Goal: Entertainment & Leisure: Browse casually

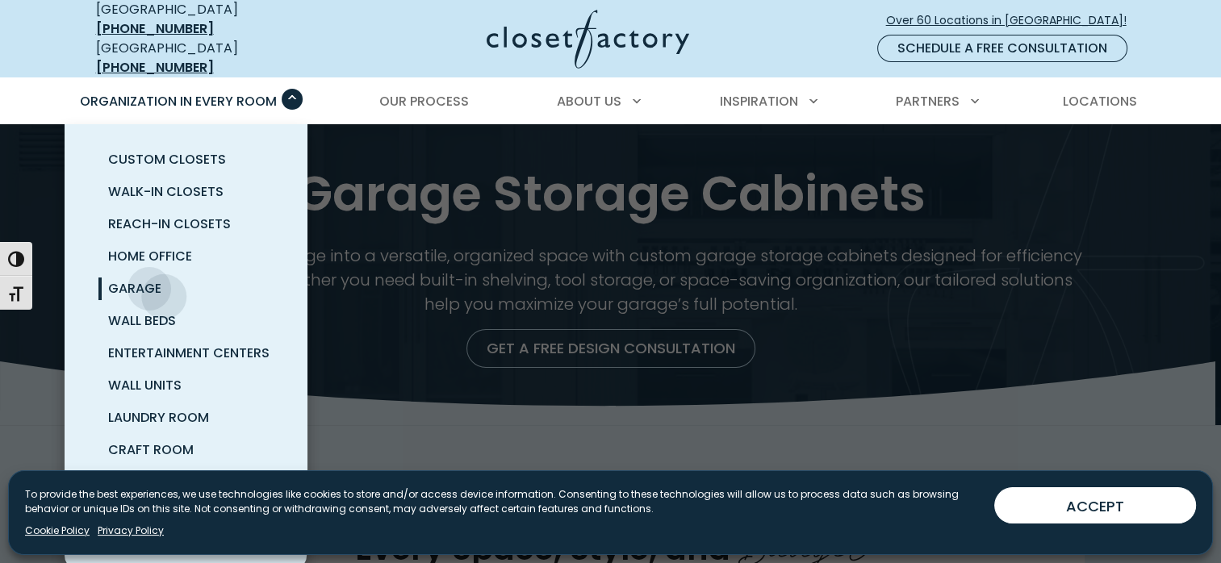
click at [161, 284] on span "Garage" at bounding box center [134, 288] width 53 height 19
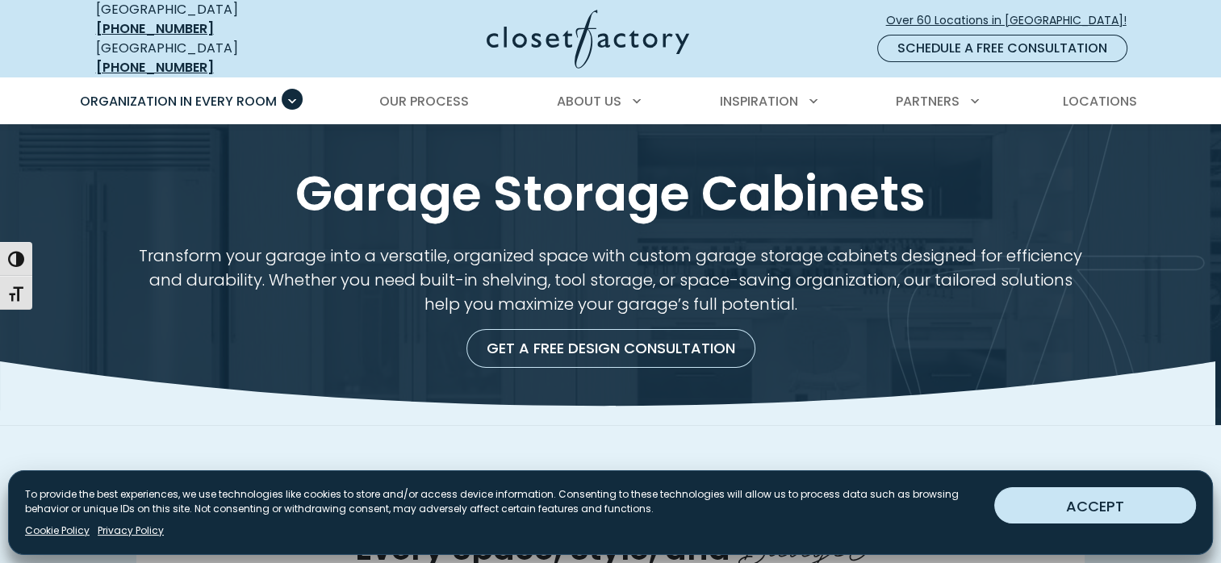
click at [1114, 506] on button "ACCEPT" at bounding box center [1095, 505] width 202 height 36
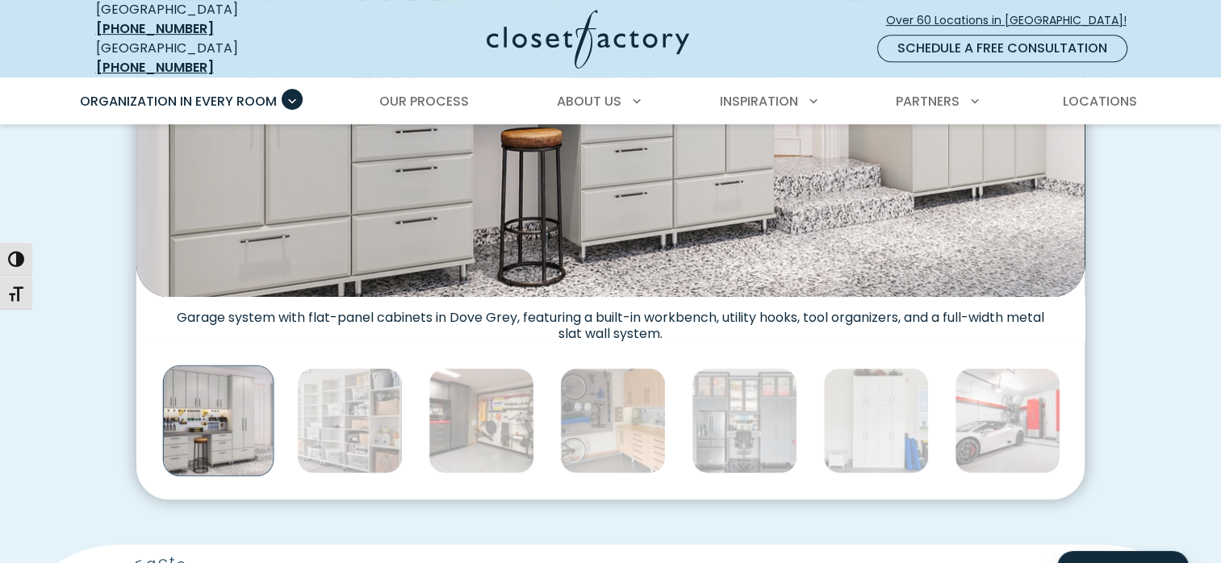
scroll to position [791, 0]
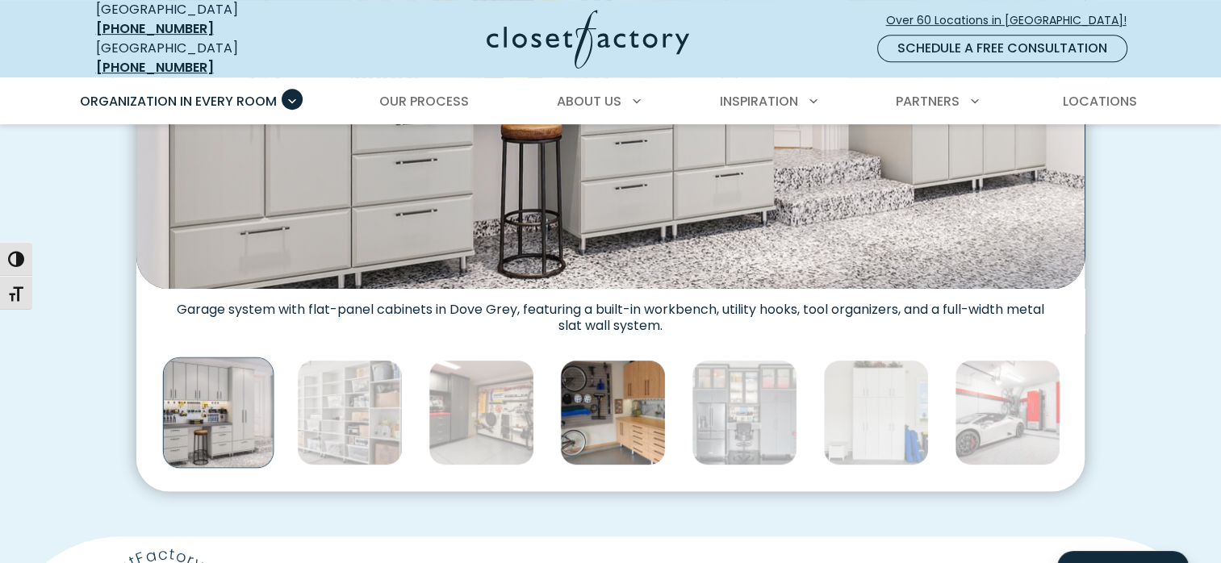
click at [567, 389] on img "Thumbnail Gallery" at bounding box center [613, 413] width 106 height 106
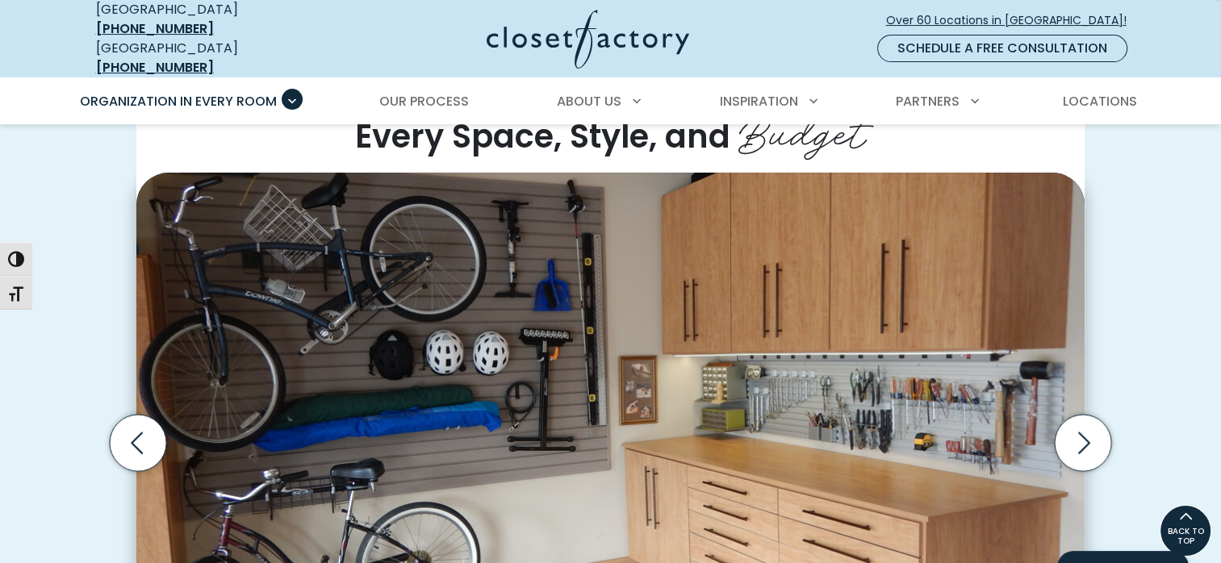
scroll to position [404, 0]
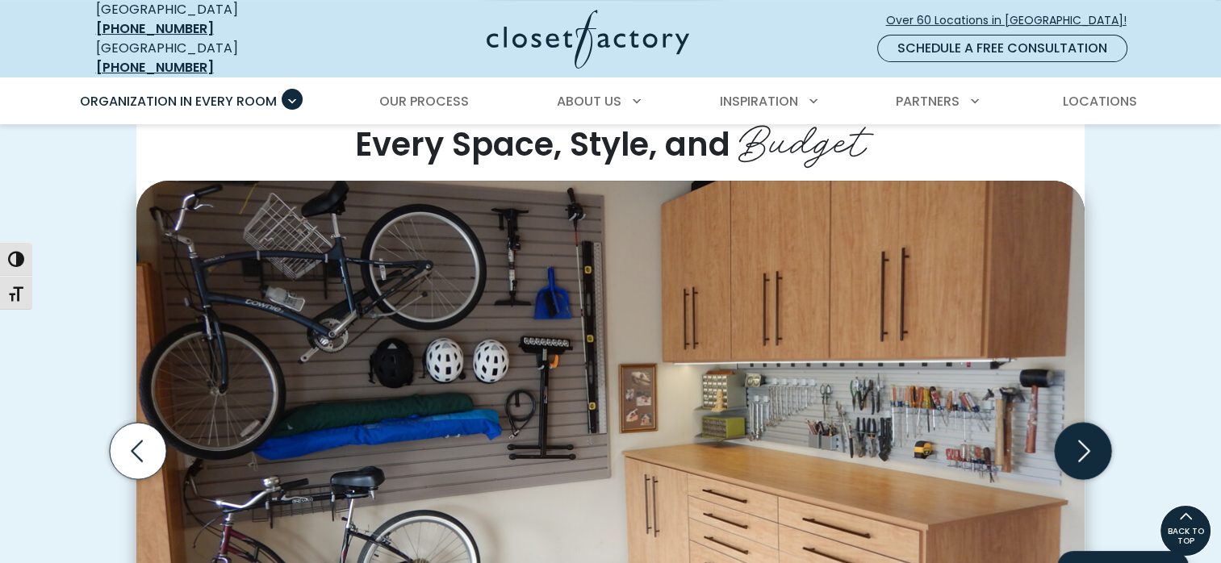
click at [1073, 424] on icon "Next slide" at bounding box center [1082, 450] width 56 height 56
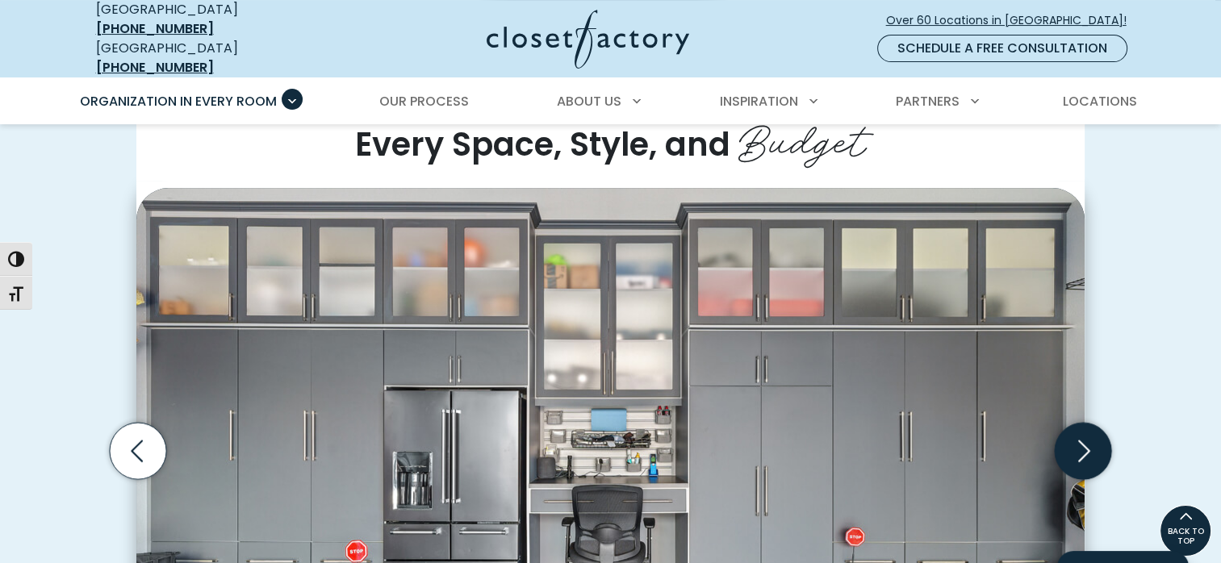
click at [1073, 424] on icon "Next slide" at bounding box center [1082, 450] width 56 height 56
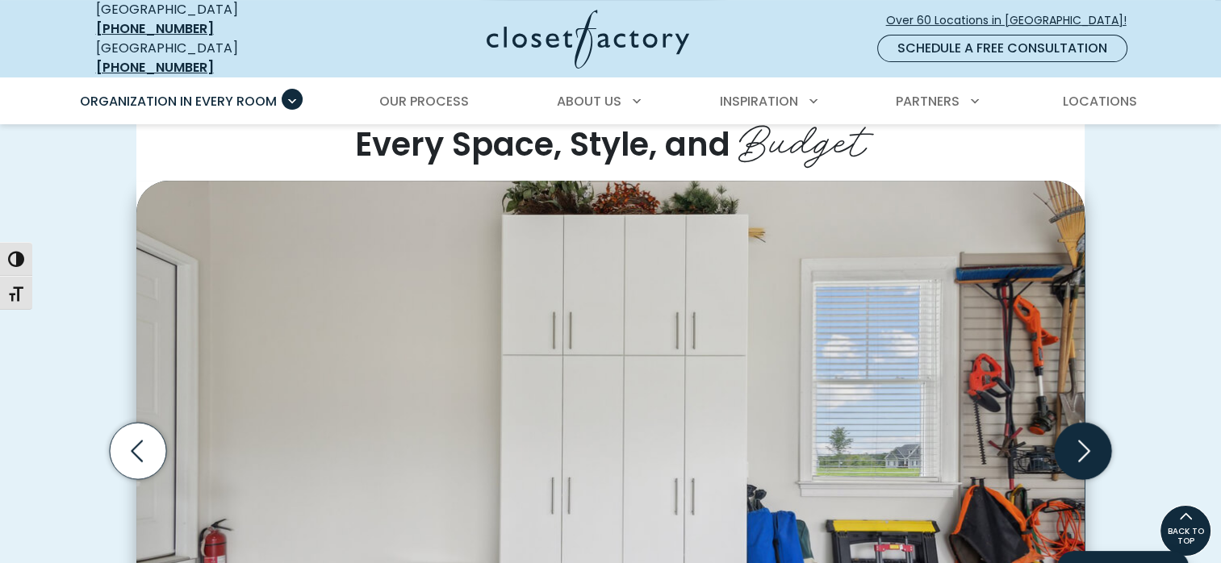
click at [1088, 443] on icon "Next slide" at bounding box center [1082, 450] width 56 height 56
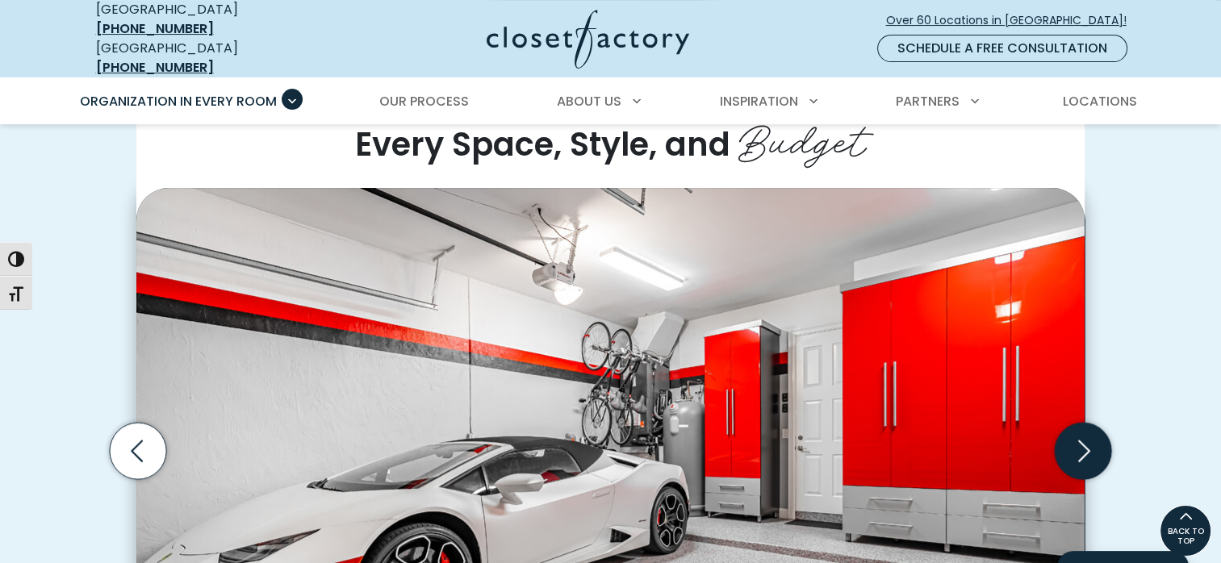
click at [1088, 443] on icon "Next slide" at bounding box center [1082, 450] width 56 height 56
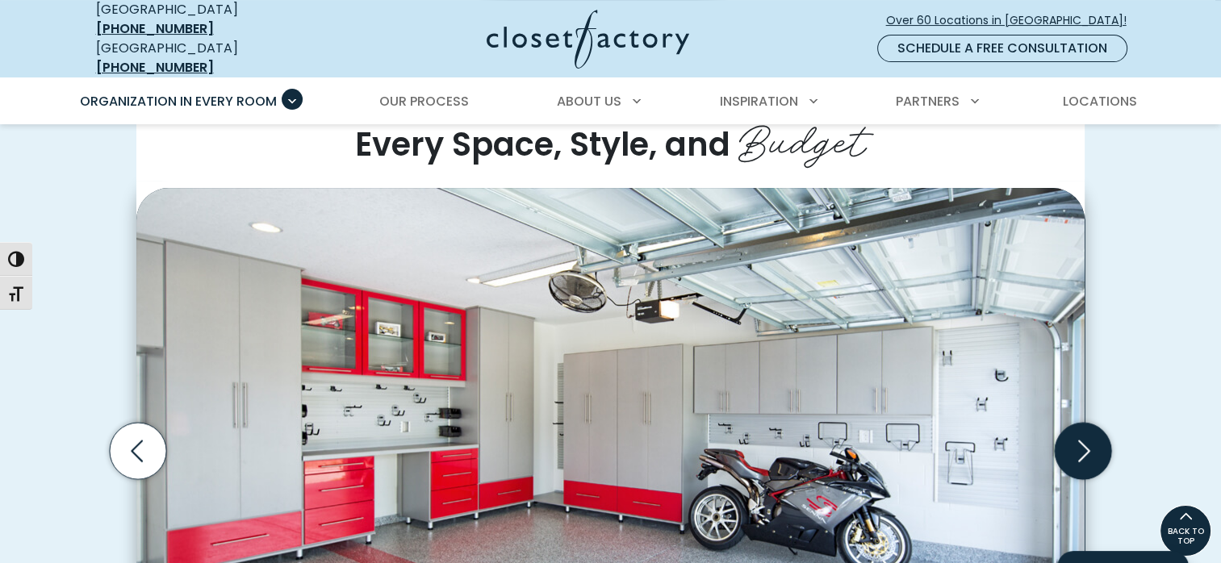
click at [1088, 443] on icon "Next slide" at bounding box center [1082, 450] width 56 height 56
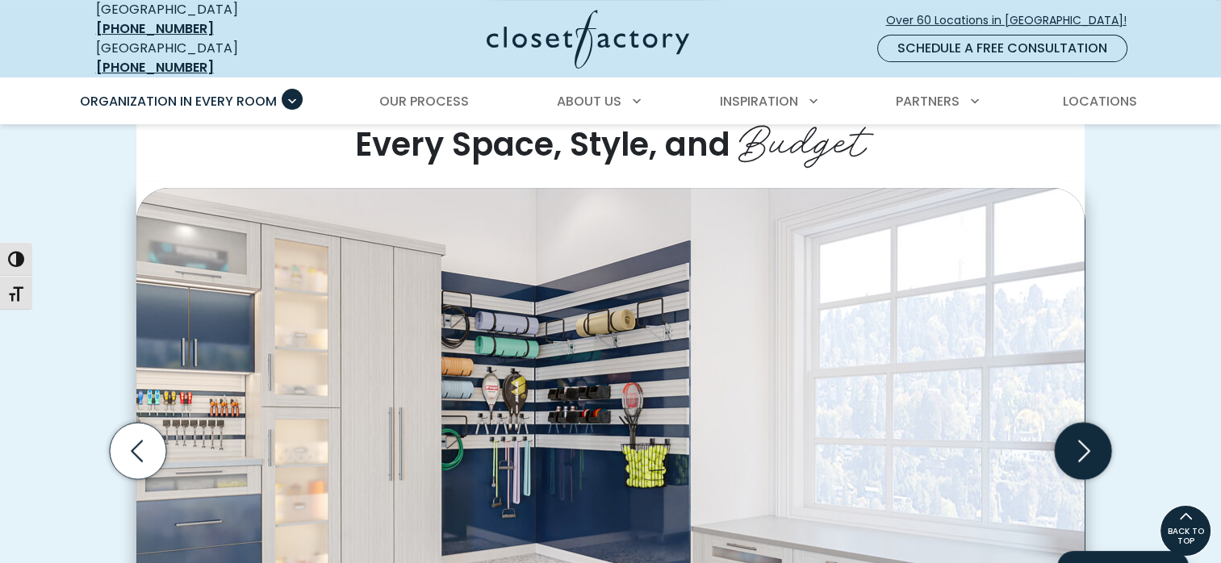
click at [1088, 443] on icon "Next slide" at bounding box center [1082, 450] width 56 height 56
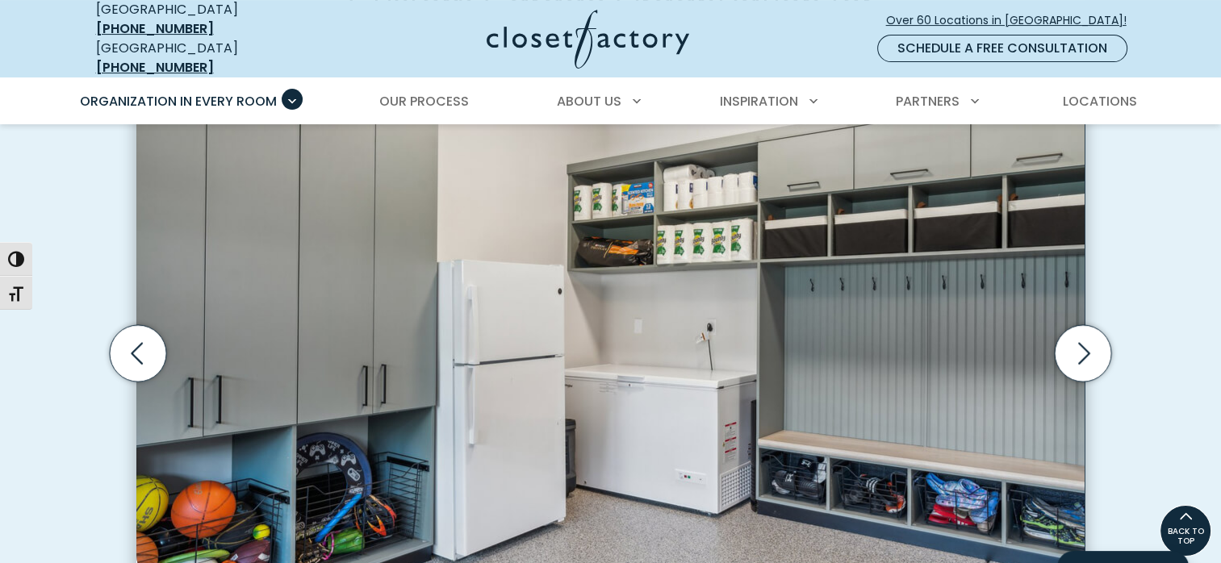
scroll to position [494, 0]
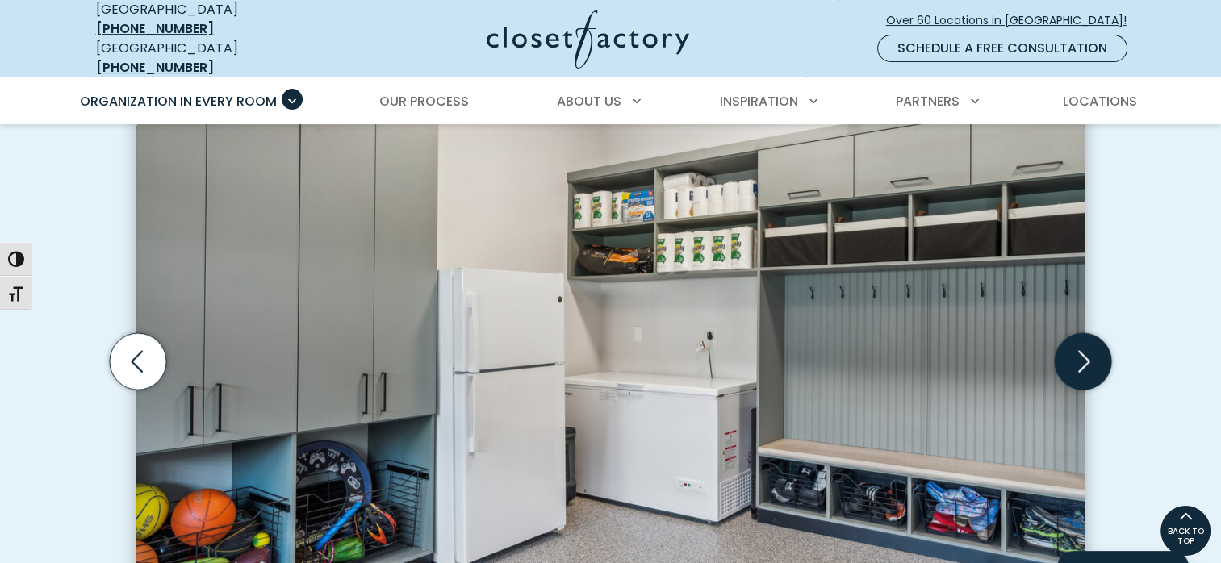
click at [1095, 332] on icon "Next slide" at bounding box center [1082, 360] width 56 height 56
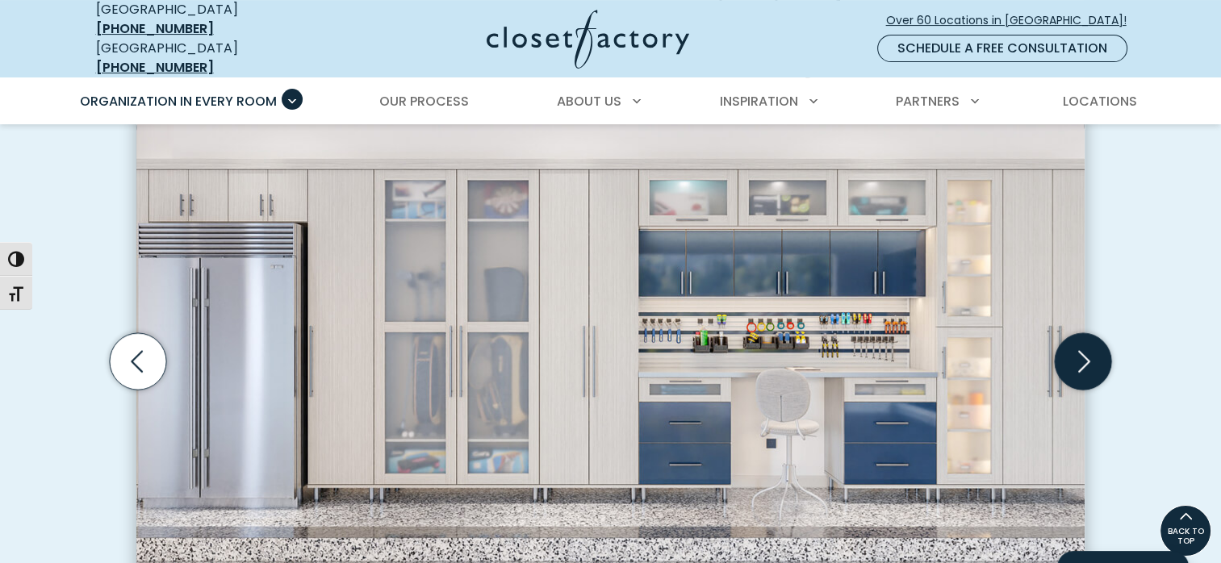
click at [1095, 332] on icon "Next slide" at bounding box center [1082, 360] width 56 height 56
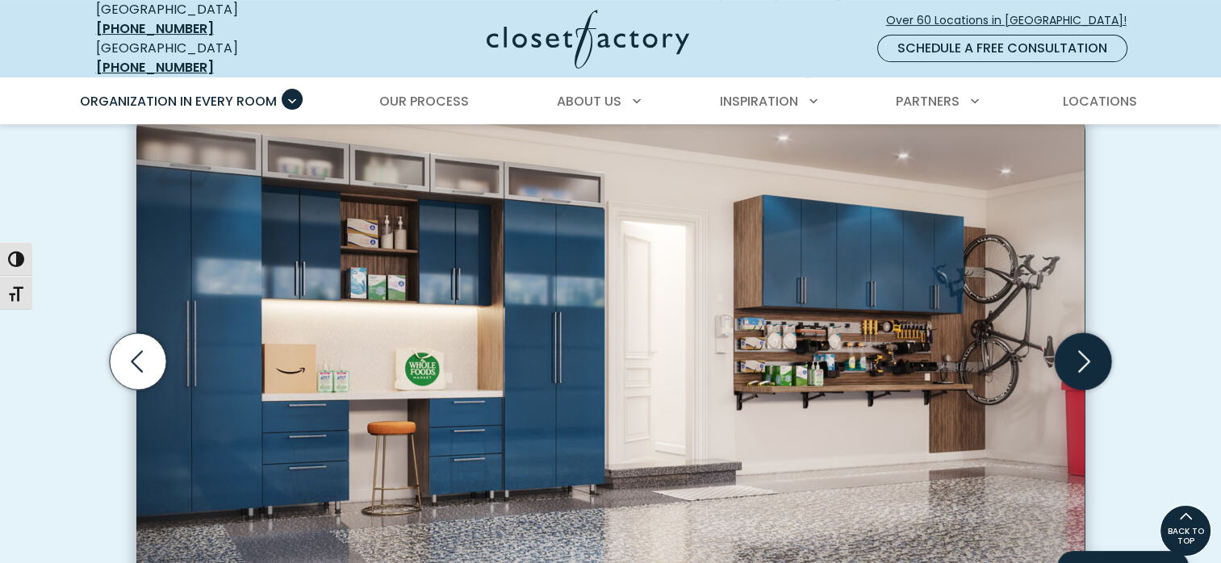
click at [1095, 332] on icon "Next slide" at bounding box center [1082, 360] width 56 height 56
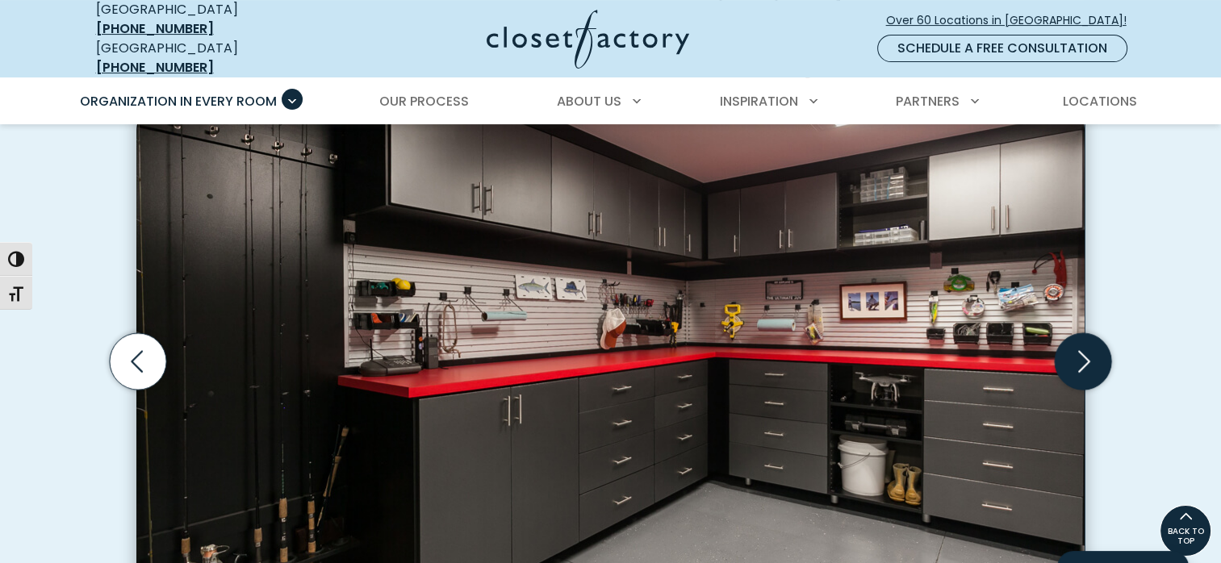
click at [1095, 332] on icon "Next slide" at bounding box center [1082, 360] width 56 height 56
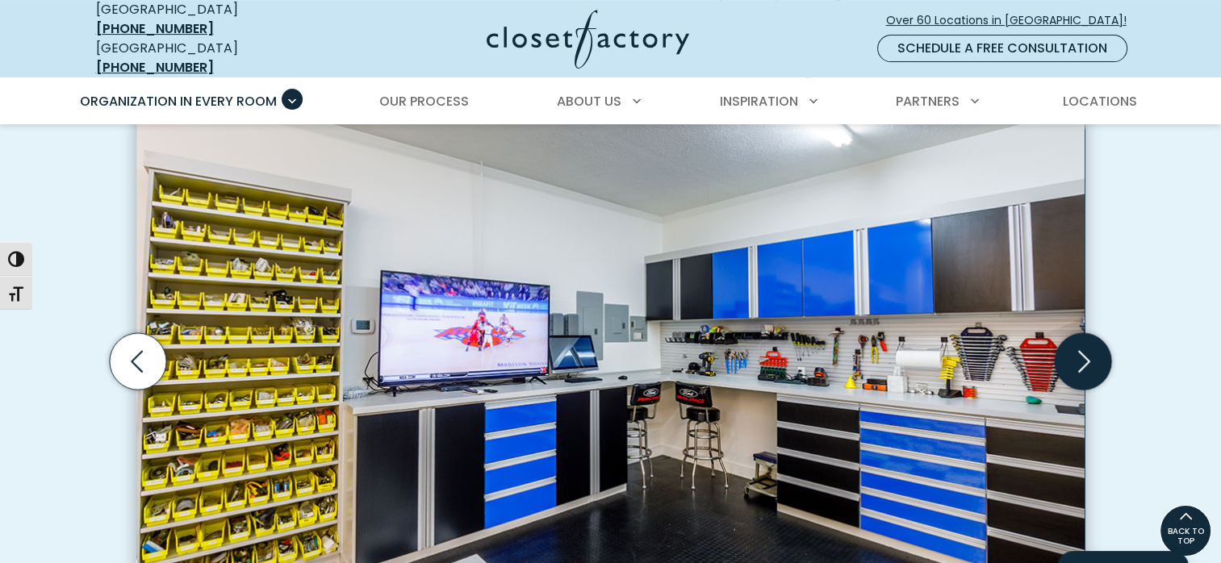
click at [1095, 332] on icon "Next slide" at bounding box center [1082, 360] width 56 height 56
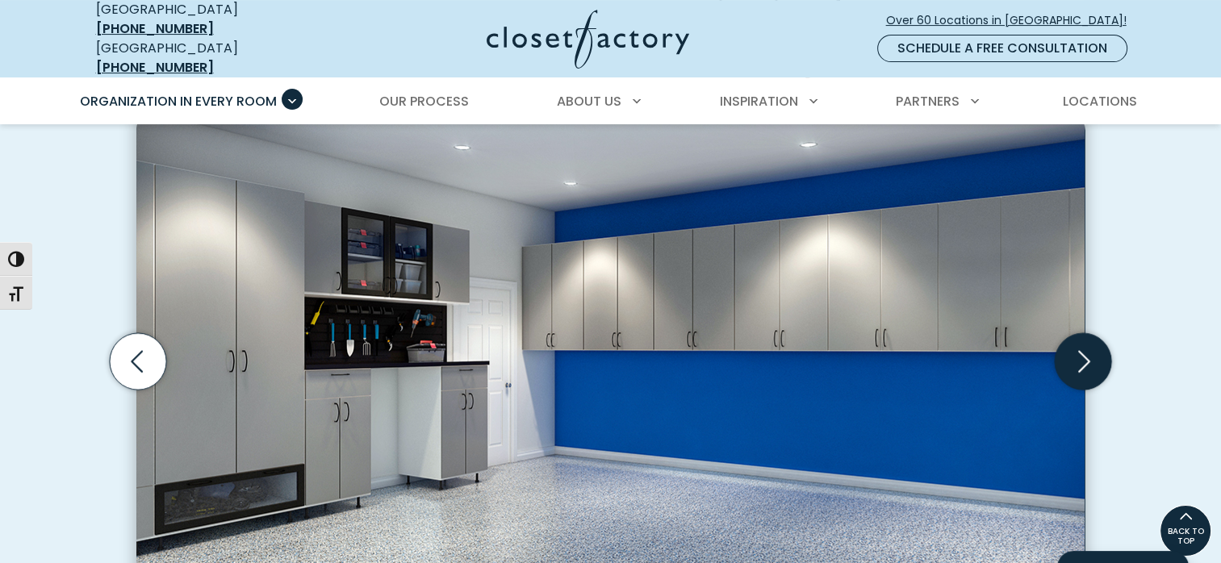
click at [1095, 332] on icon "Next slide" at bounding box center [1082, 360] width 56 height 56
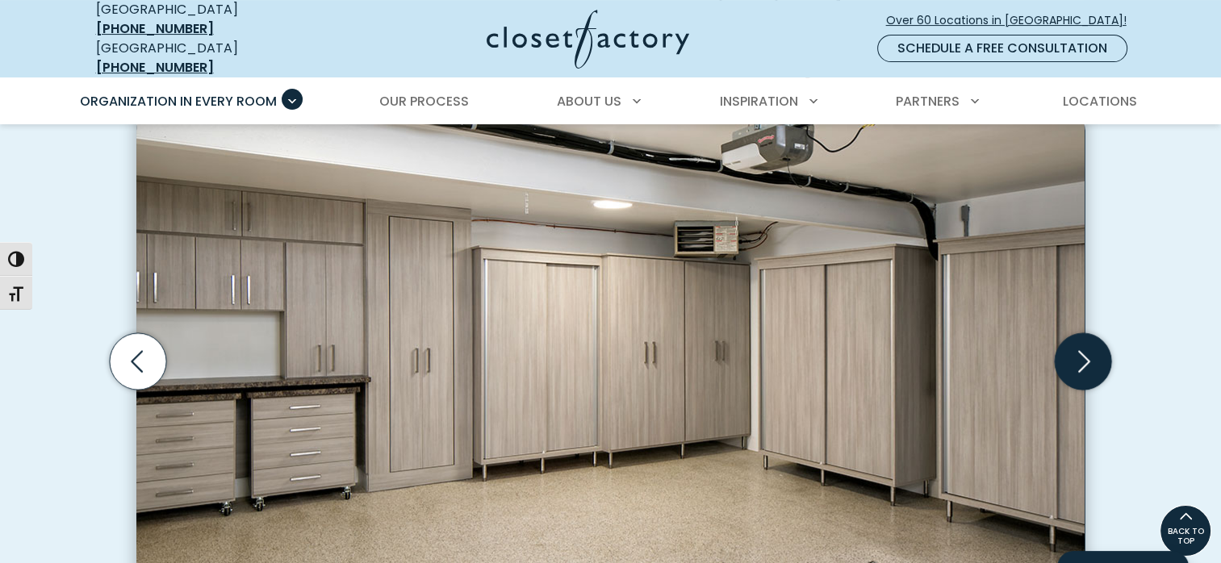
click at [1095, 332] on icon "Next slide" at bounding box center [1082, 360] width 56 height 56
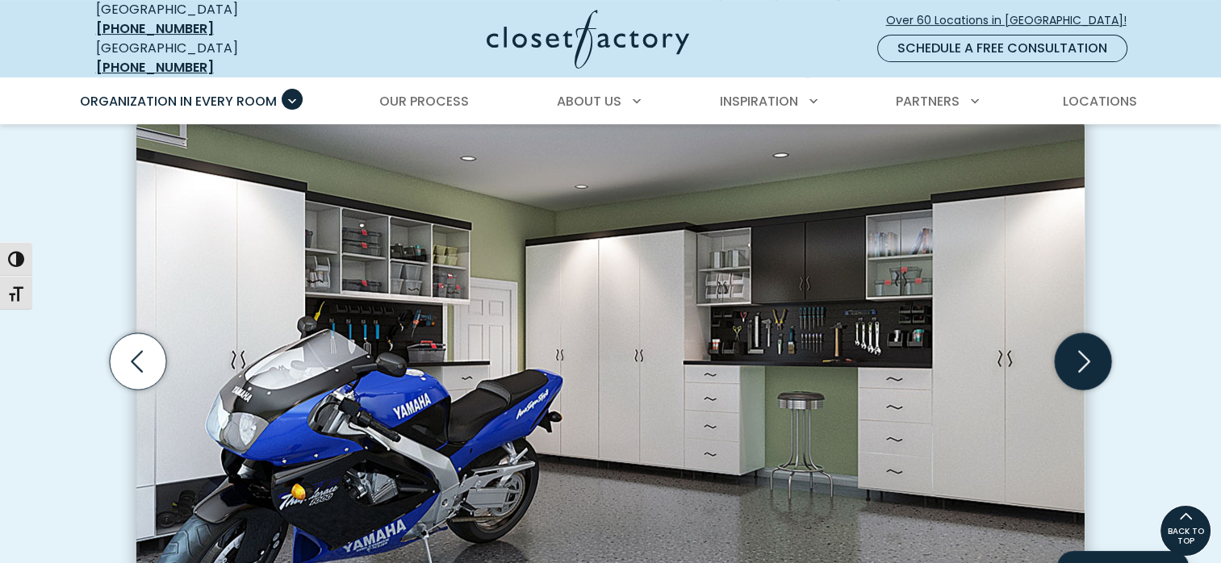
click at [1095, 332] on icon "Next slide" at bounding box center [1082, 360] width 56 height 56
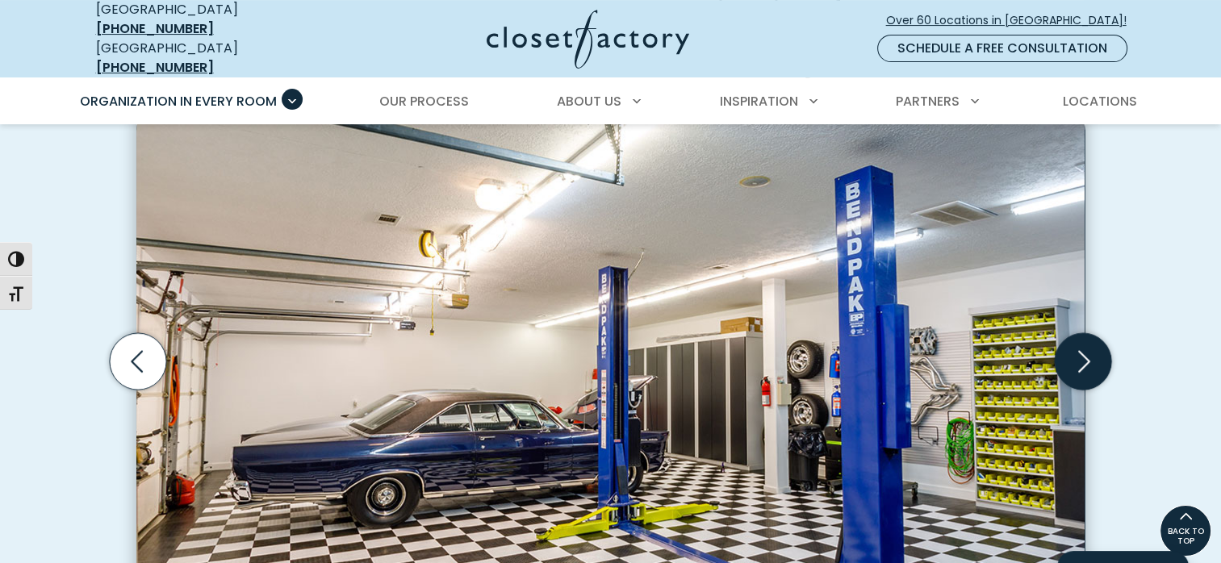
click at [1095, 332] on icon "Next slide" at bounding box center [1082, 360] width 56 height 56
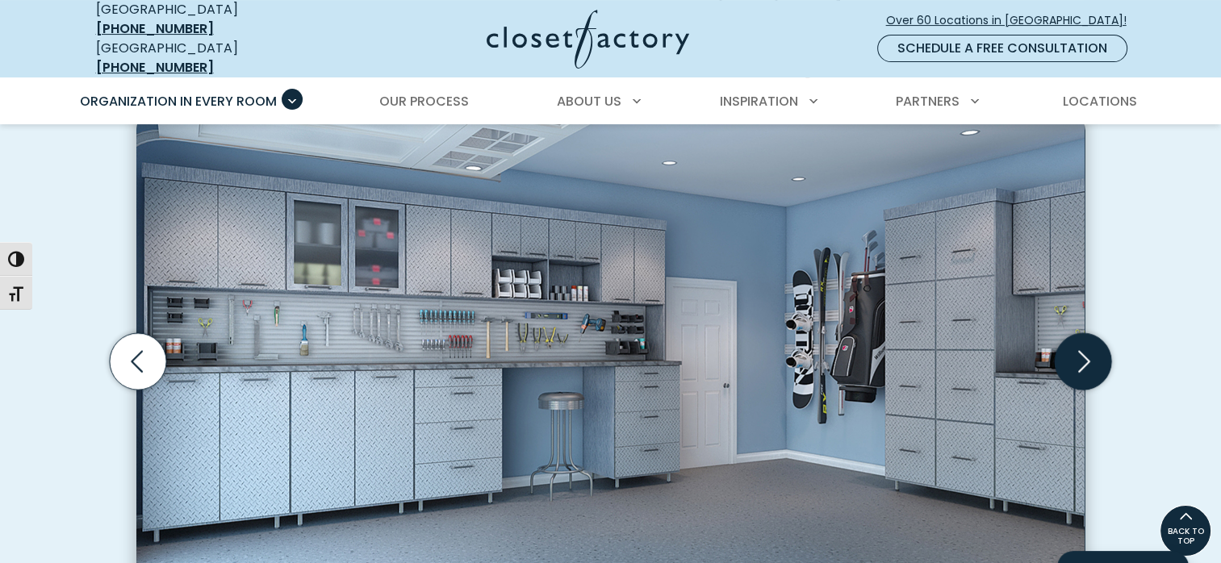
click at [1095, 332] on icon "Next slide" at bounding box center [1082, 360] width 56 height 56
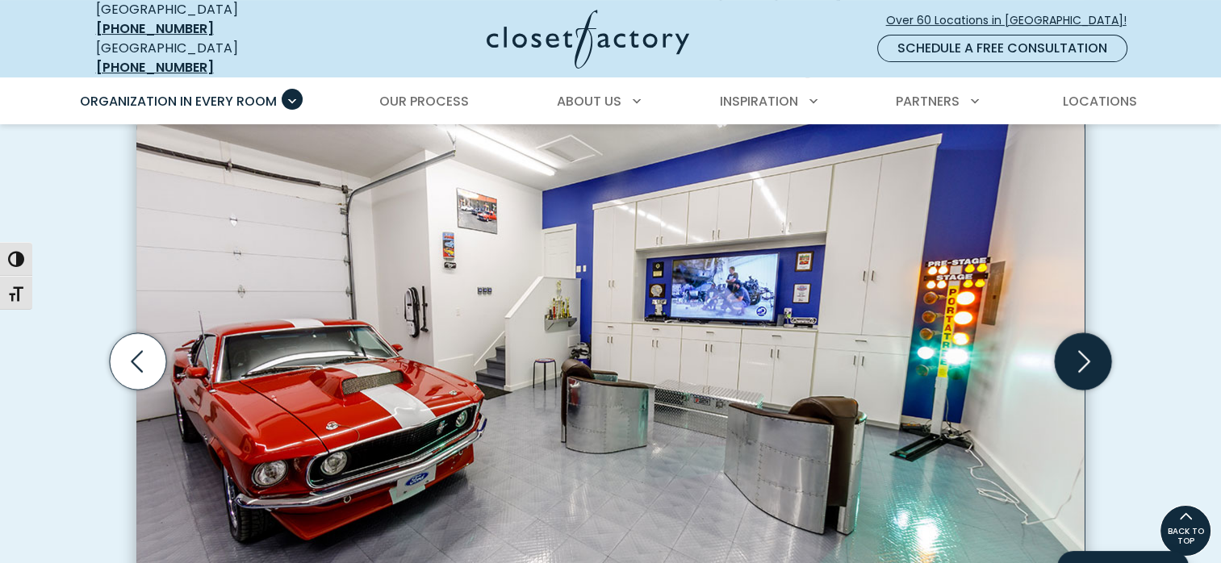
click at [1095, 332] on icon "Next slide" at bounding box center [1082, 360] width 56 height 56
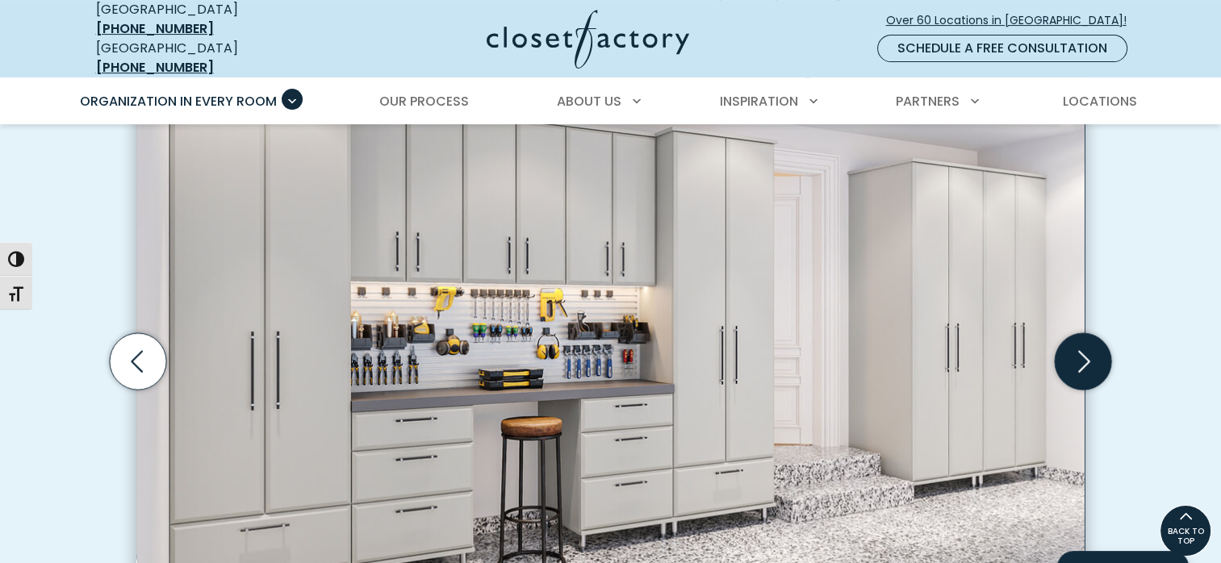
click at [1095, 332] on icon "Next slide" at bounding box center [1082, 360] width 56 height 56
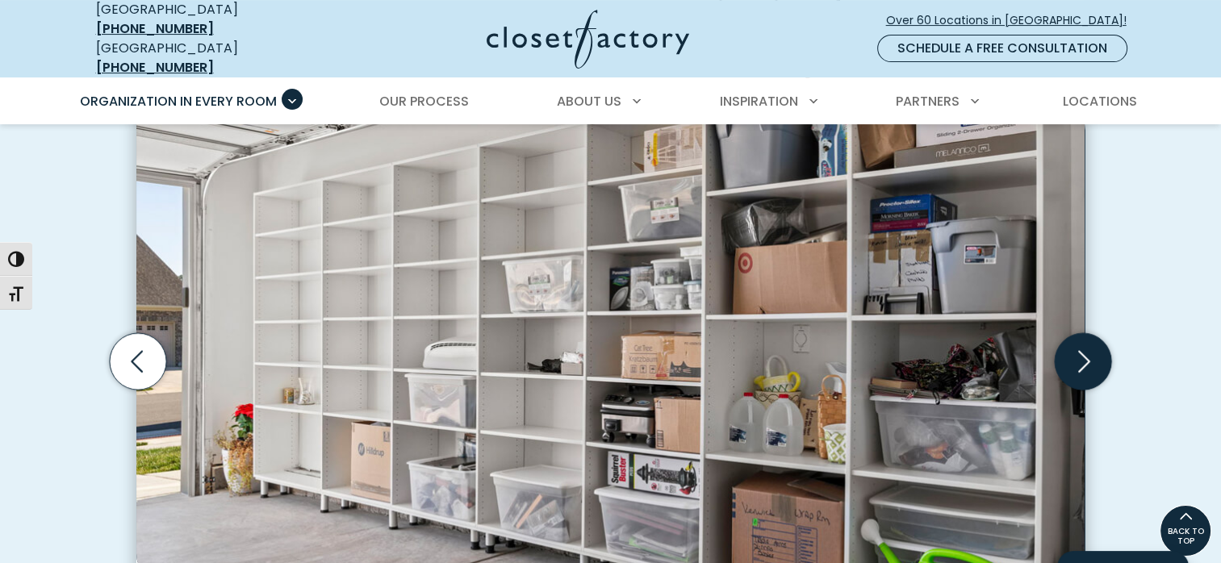
click at [1094, 344] on icon "Next slide" at bounding box center [1082, 360] width 56 height 56
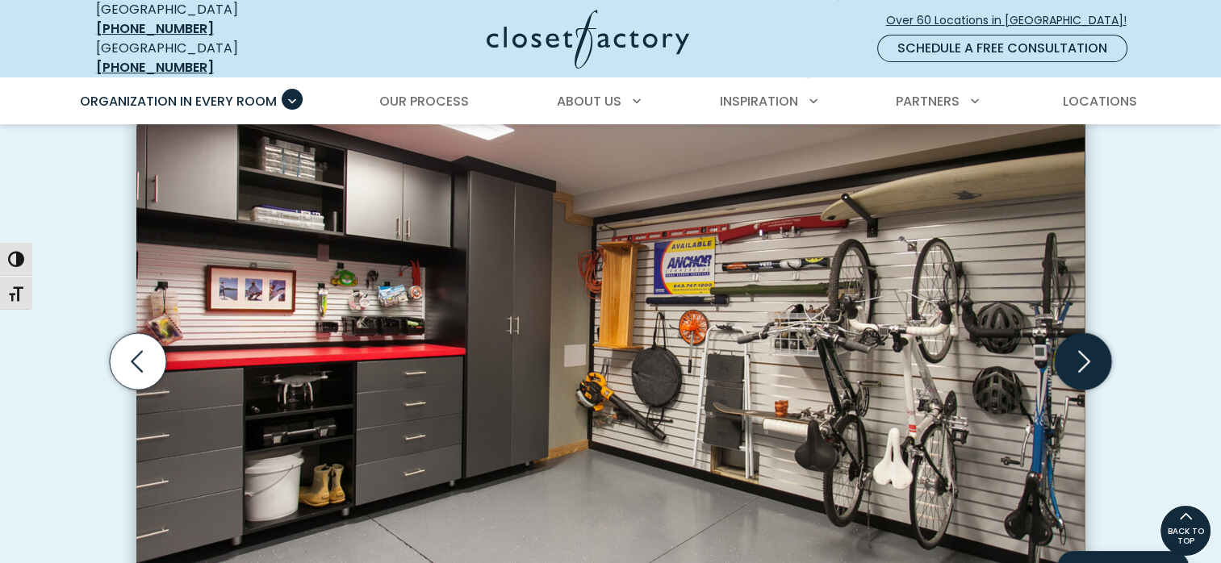
click at [1094, 344] on icon "Next slide" at bounding box center [1082, 360] width 56 height 56
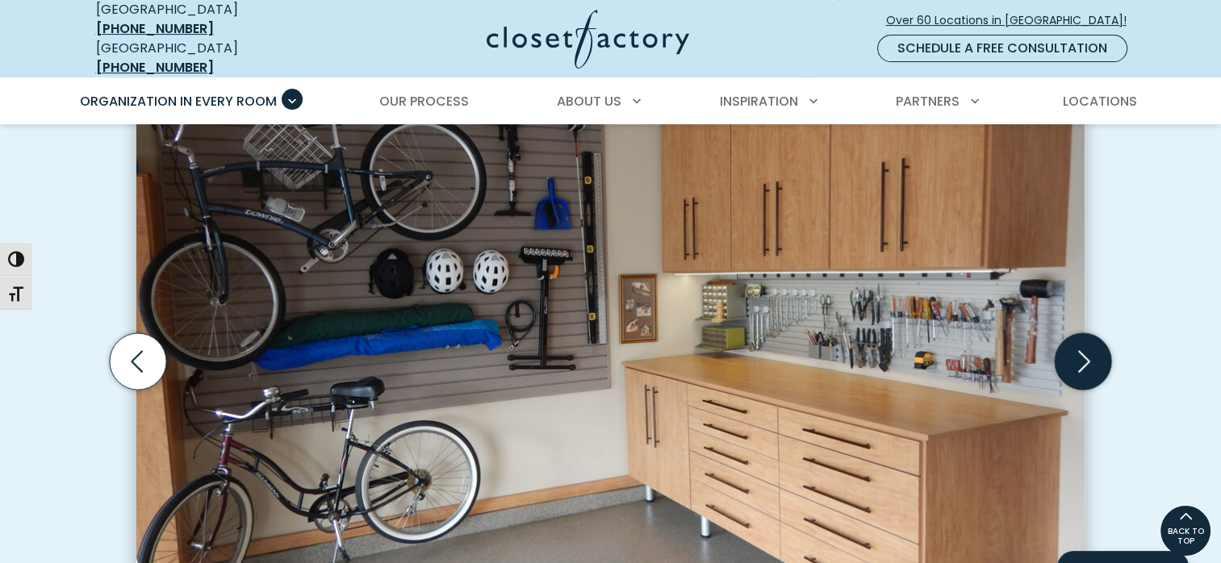
click at [1094, 343] on icon "Next slide" at bounding box center [1082, 360] width 56 height 56
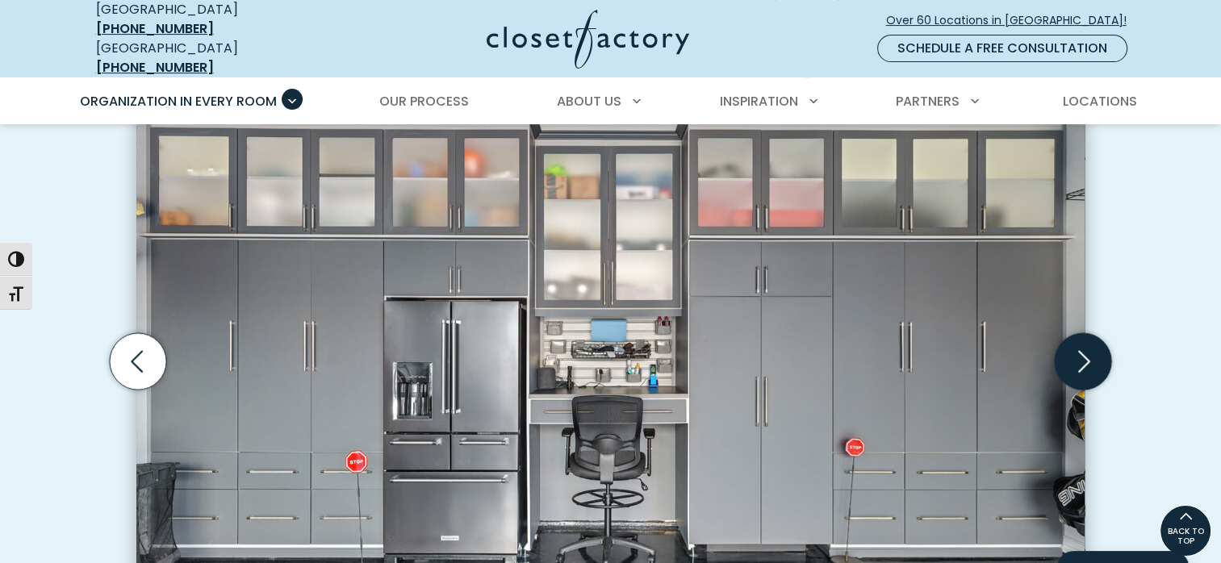
click at [1094, 343] on icon "Next slide" at bounding box center [1082, 360] width 56 height 56
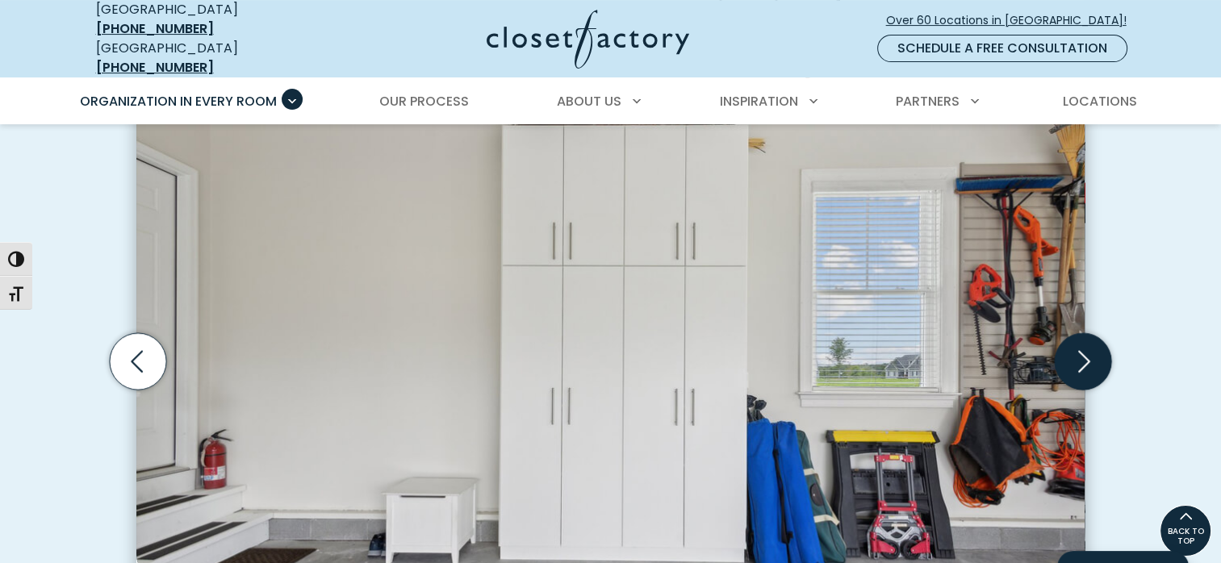
click at [1091, 343] on icon "Next slide" at bounding box center [1082, 360] width 56 height 56
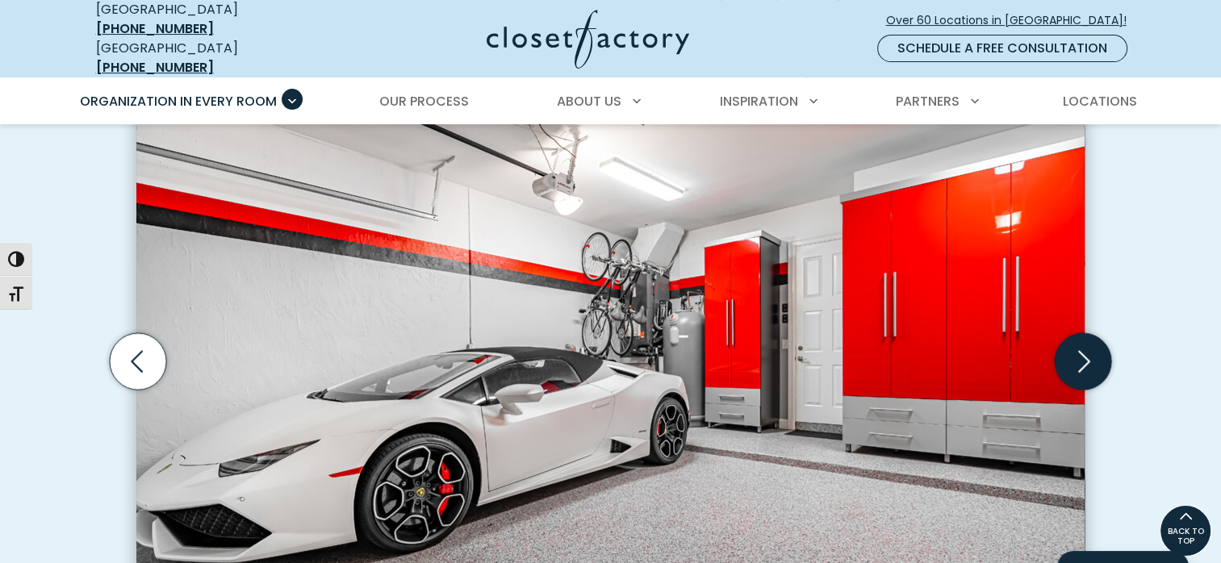
click at [1091, 343] on icon "Next slide" at bounding box center [1082, 360] width 56 height 56
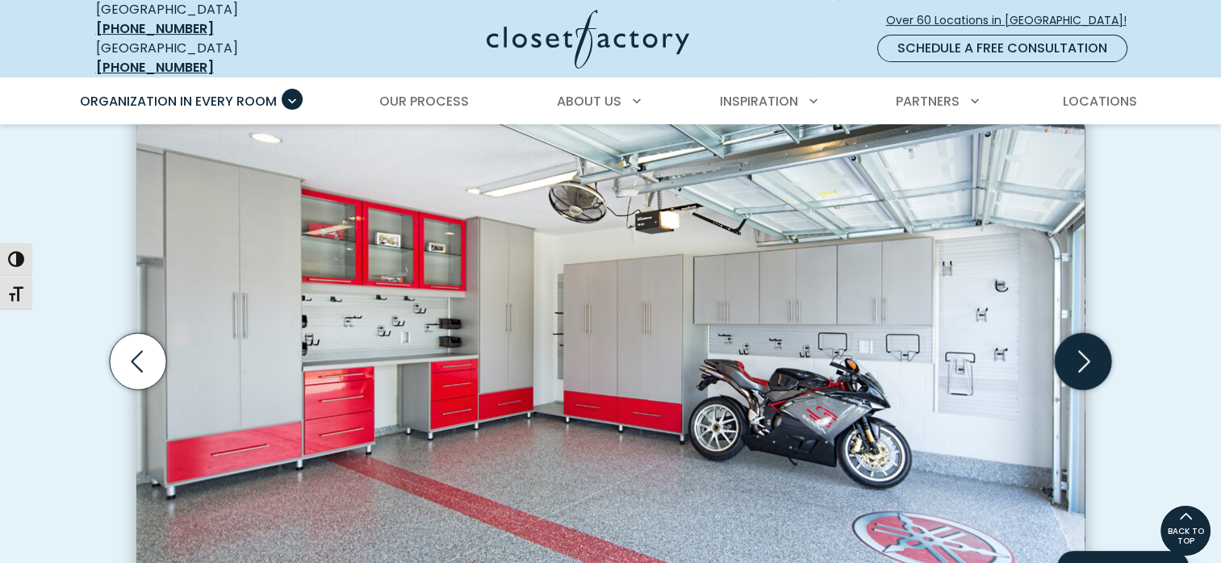
click at [1091, 343] on icon "Next slide" at bounding box center [1082, 360] width 56 height 56
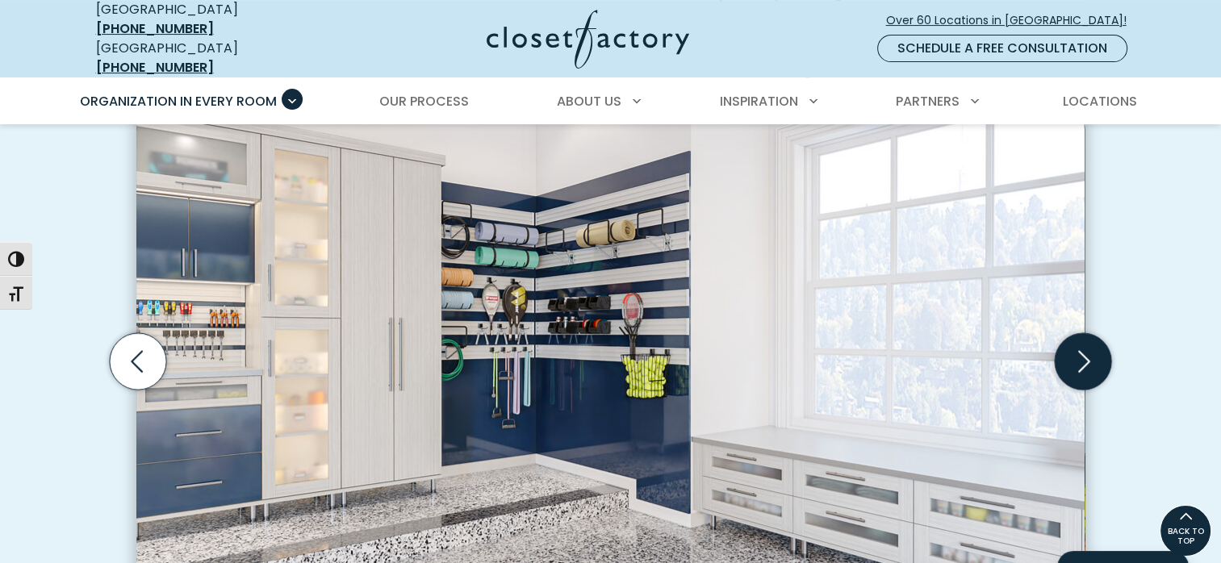
click at [1091, 343] on icon "Next slide" at bounding box center [1082, 360] width 56 height 56
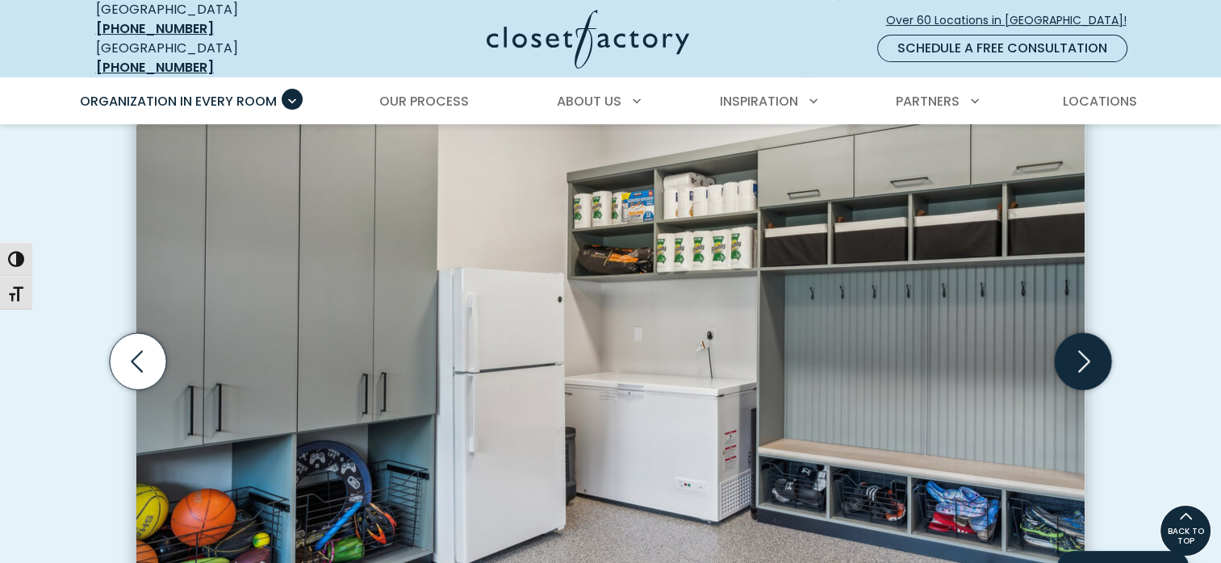
click at [1091, 343] on icon "Next slide" at bounding box center [1082, 360] width 56 height 56
click at [1093, 360] on icon "Next slide" at bounding box center [1082, 360] width 56 height 56
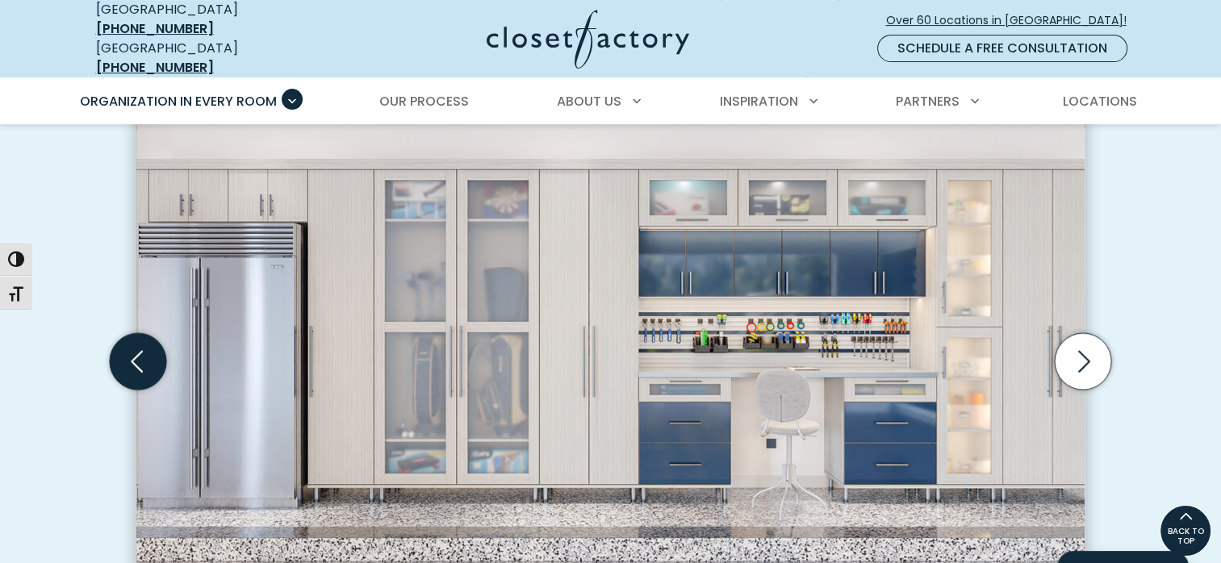
click at [136, 355] on icon "Previous slide" at bounding box center [138, 360] width 56 height 56
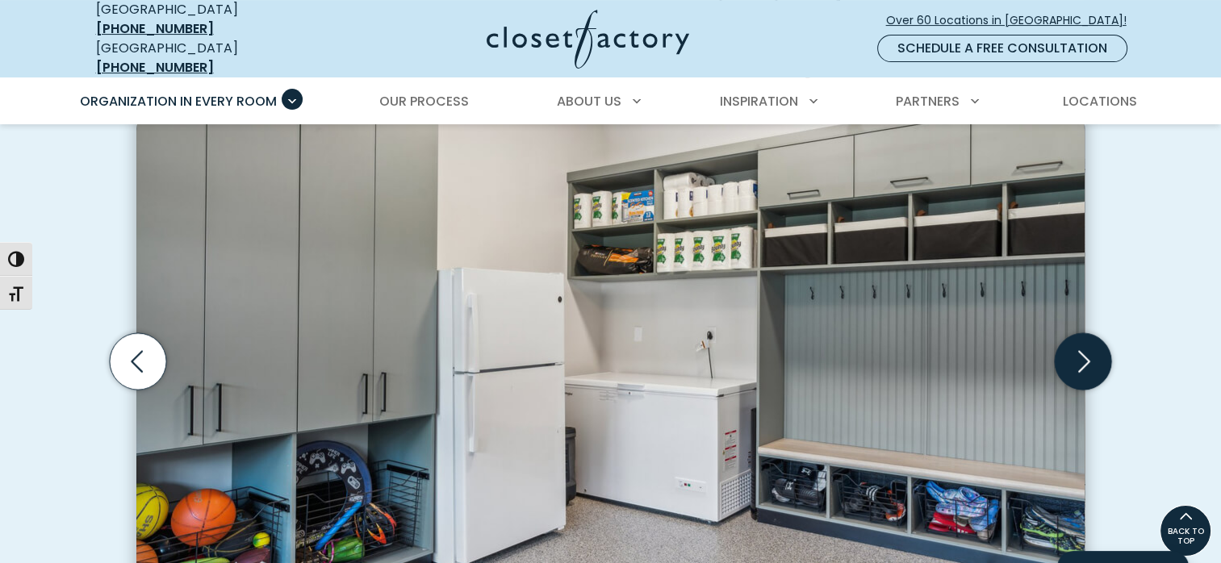
click at [1087, 338] on icon "Next slide" at bounding box center [1082, 360] width 56 height 56
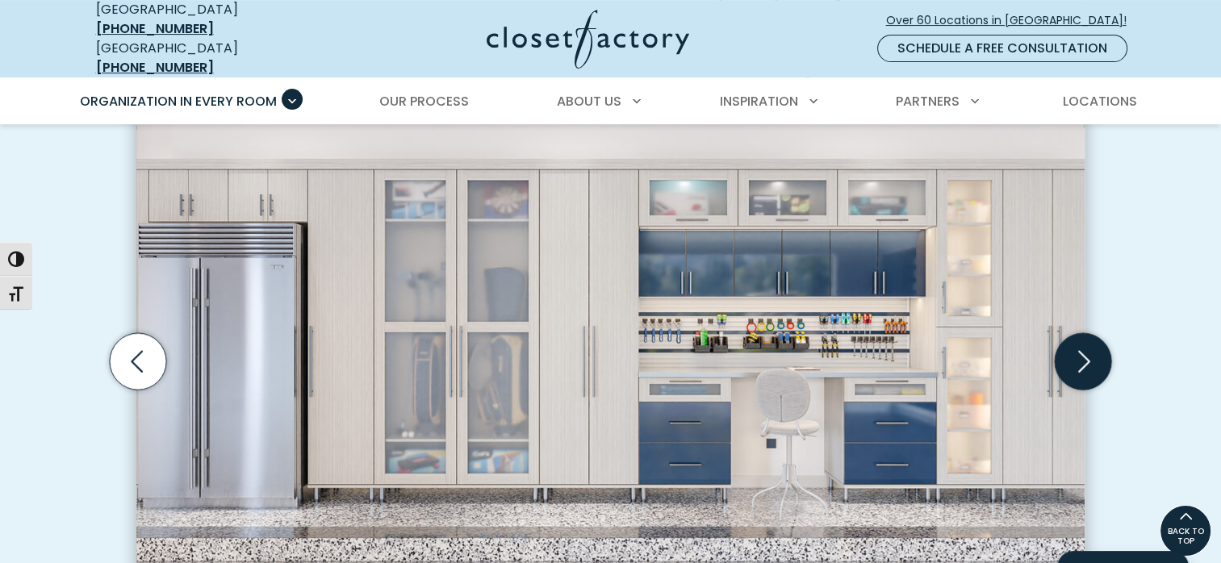
click at [1087, 338] on icon "Next slide" at bounding box center [1082, 360] width 56 height 56
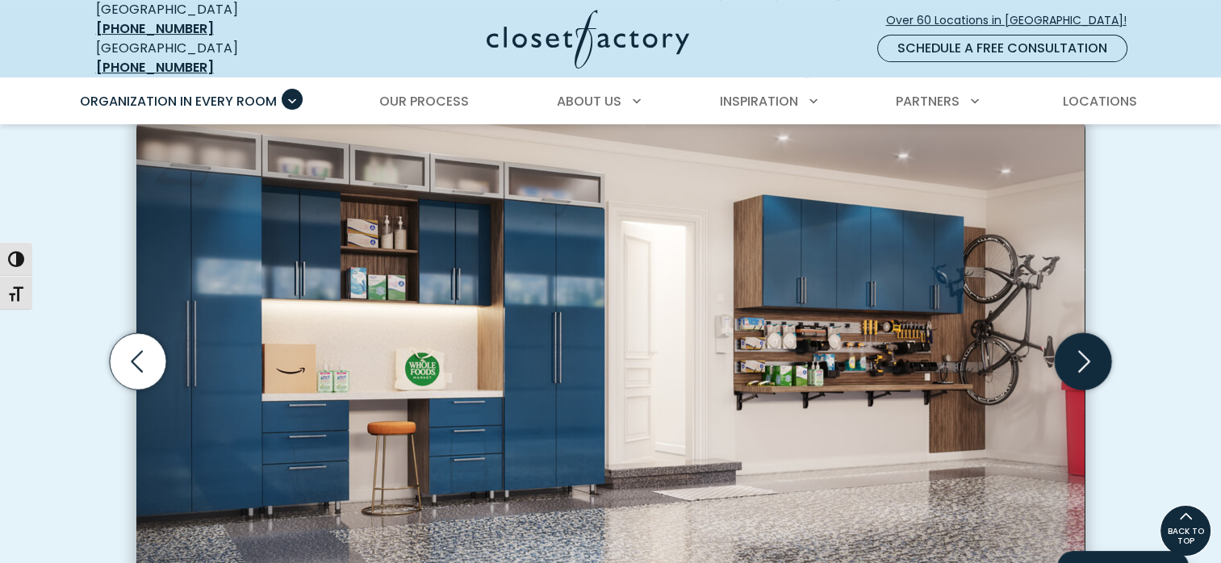
click at [1071, 362] on icon "Next slide" at bounding box center [1082, 360] width 56 height 56
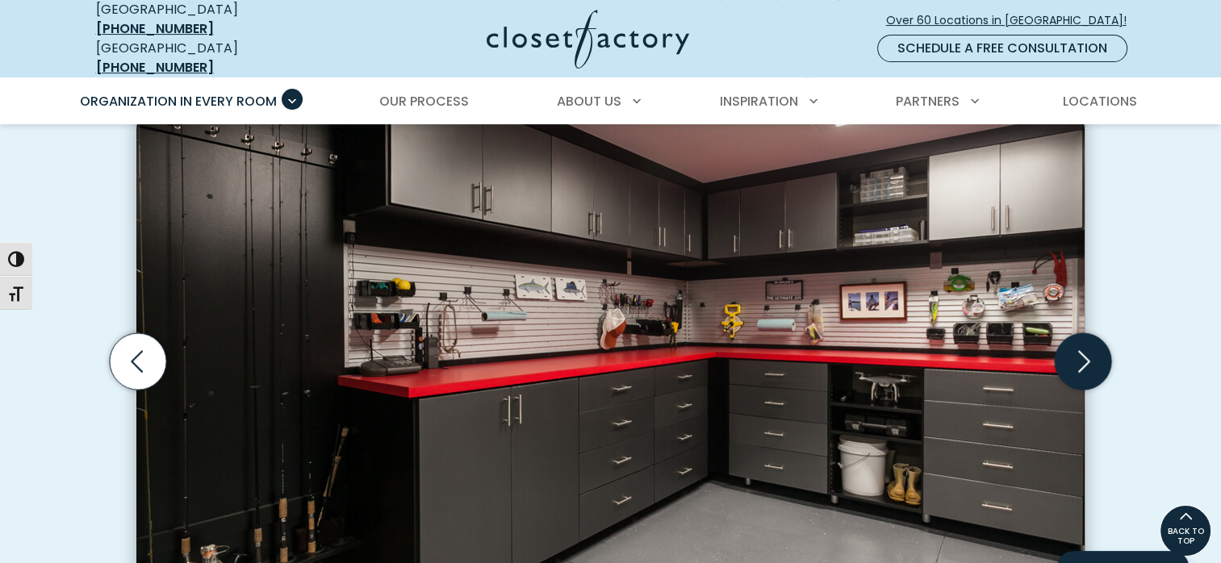
click at [1071, 362] on icon "Next slide" at bounding box center [1082, 360] width 56 height 56
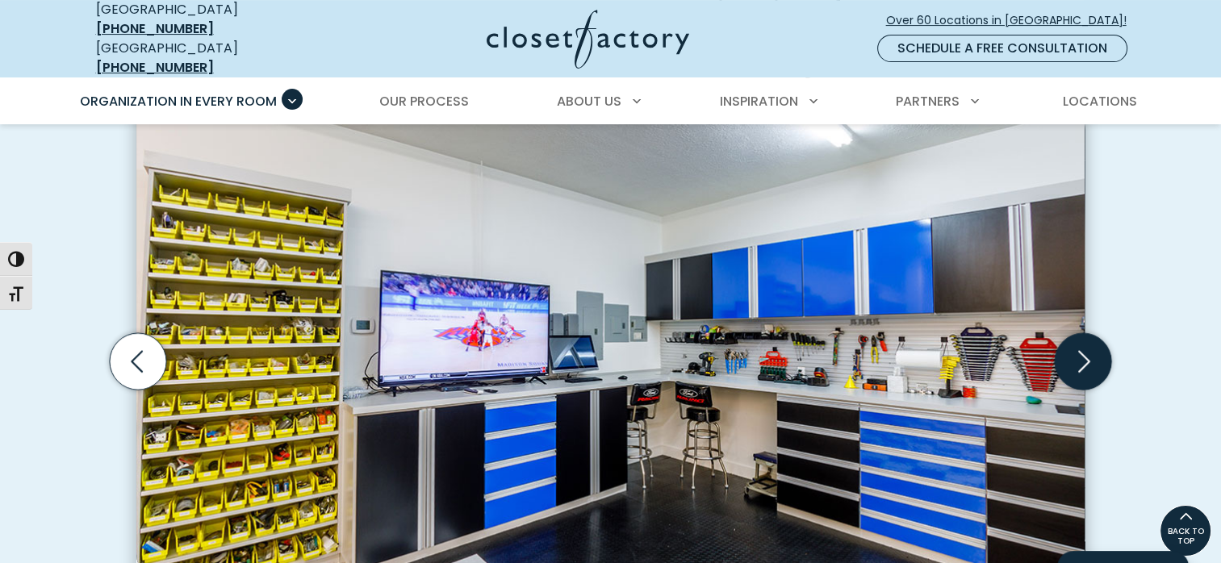
click at [1071, 362] on icon "Next slide" at bounding box center [1082, 360] width 56 height 56
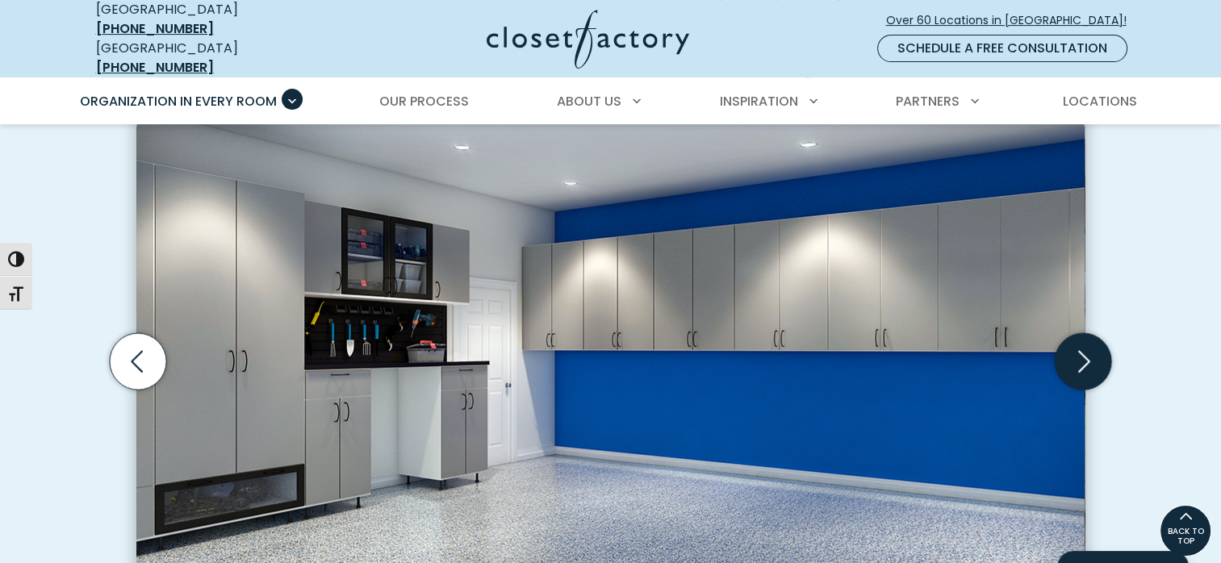
click at [1084, 361] on icon "Next slide" at bounding box center [1082, 360] width 56 height 56
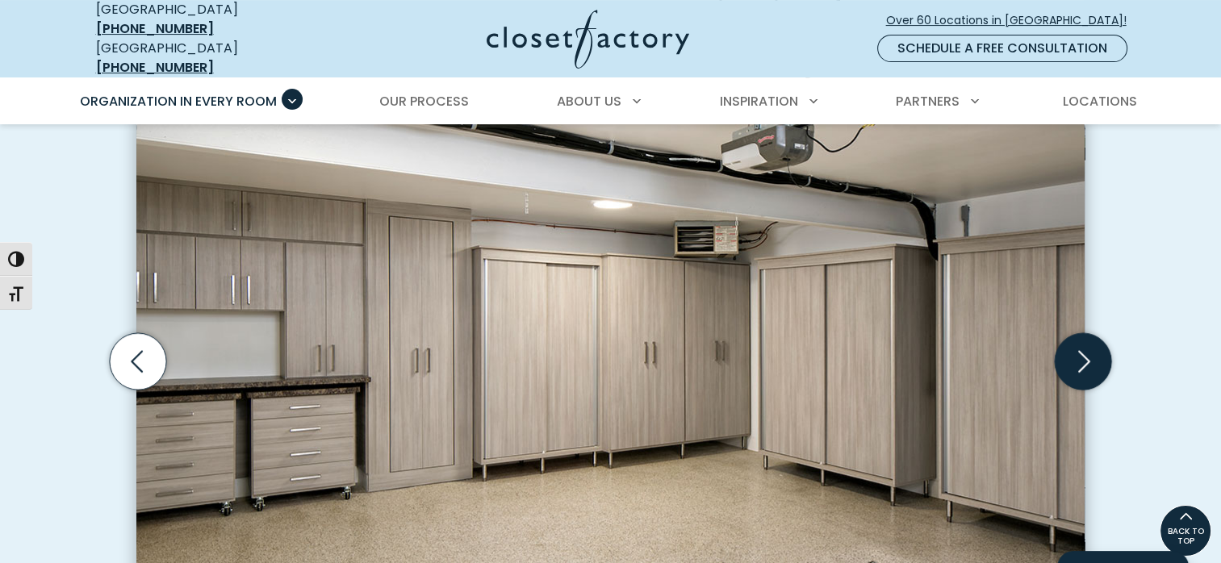
click at [1084, 361] on icon "Next slide" at bounding box center [1082, 360] width 56 height 56
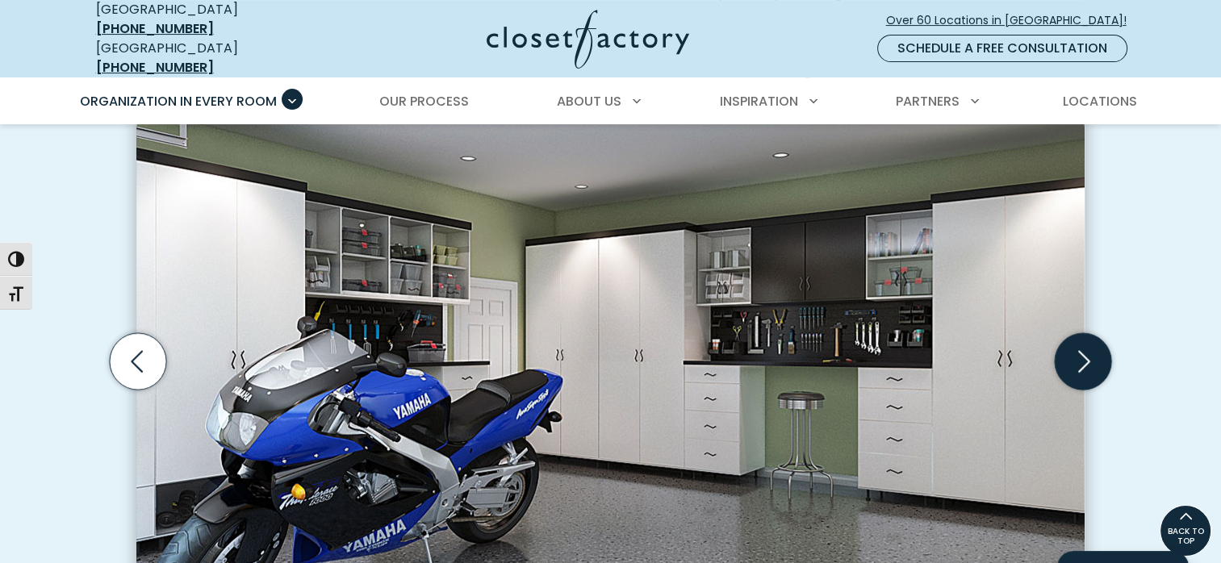
click at [1084, 361] on icon "Next slide" at bounding box center [1082, 360] width 56 height 56
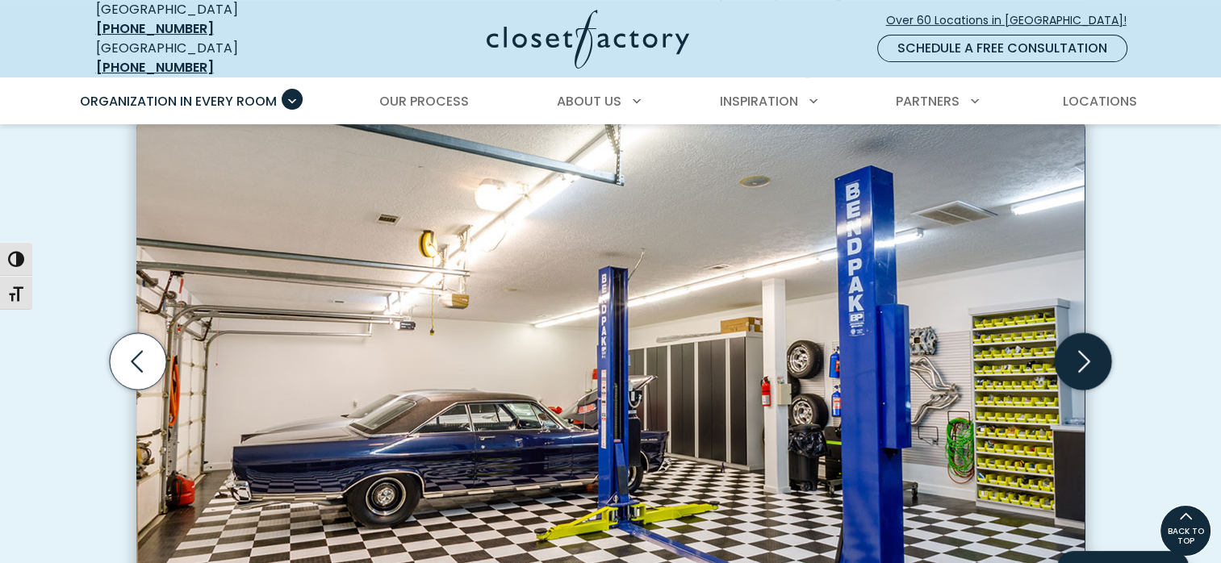
click at [1084, 361] on icon "Next slide" at bounding box center [1082, 360] width 56 height 56
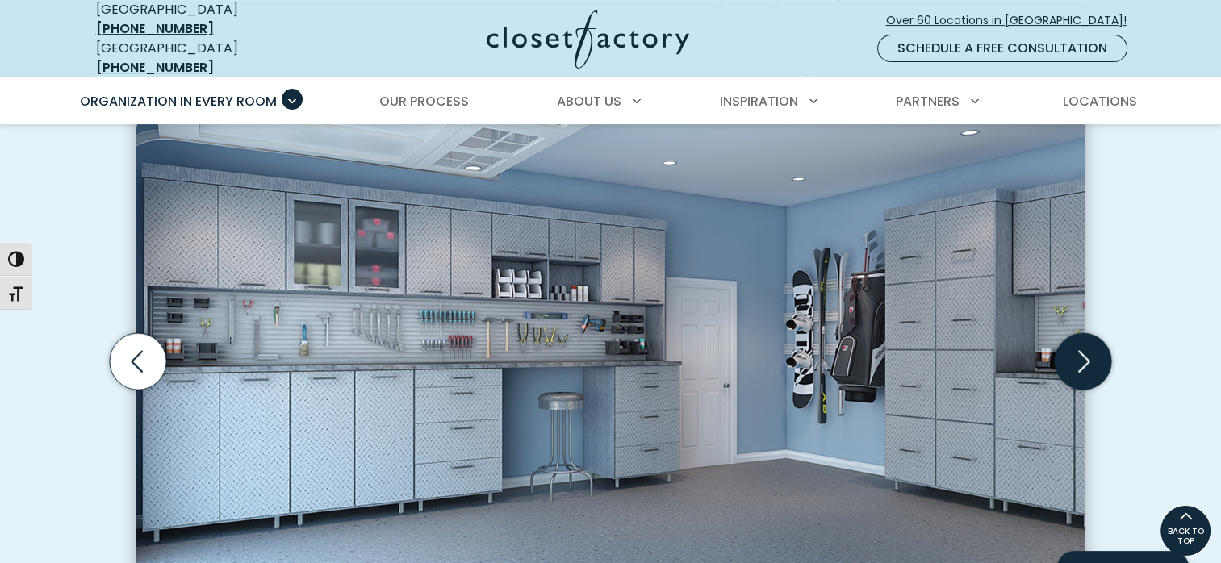
click at [1084, 361] on icon "Next slide" at bounding box center [1082, 360] width 56 height 56
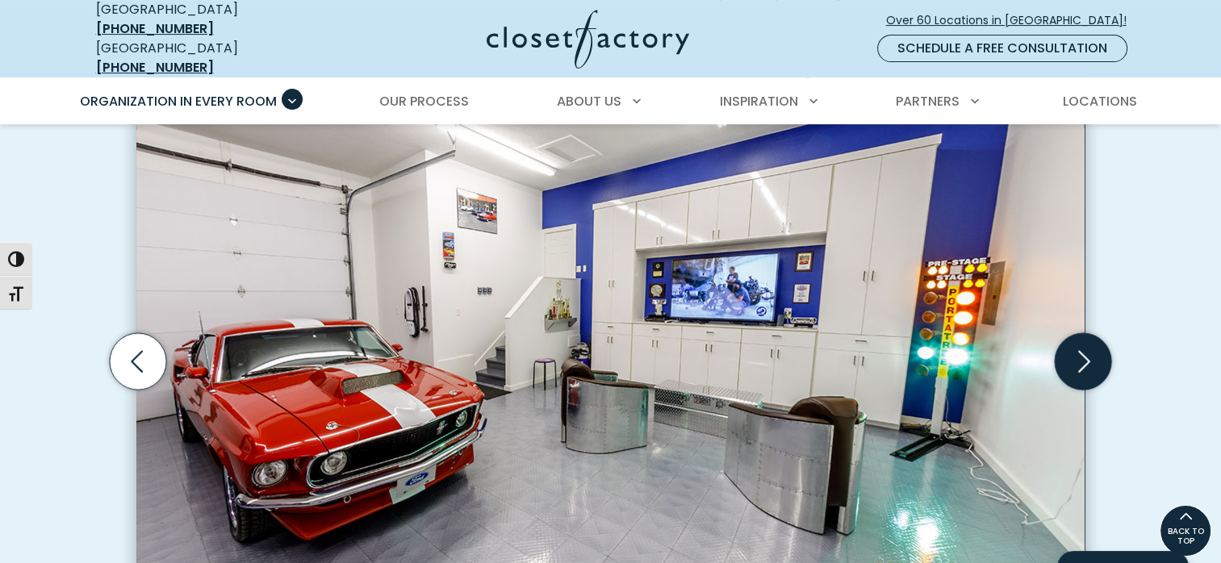
click at [1084, 361] on icon "Next slide" at bounding box center [1082, 360] width 56 height 56
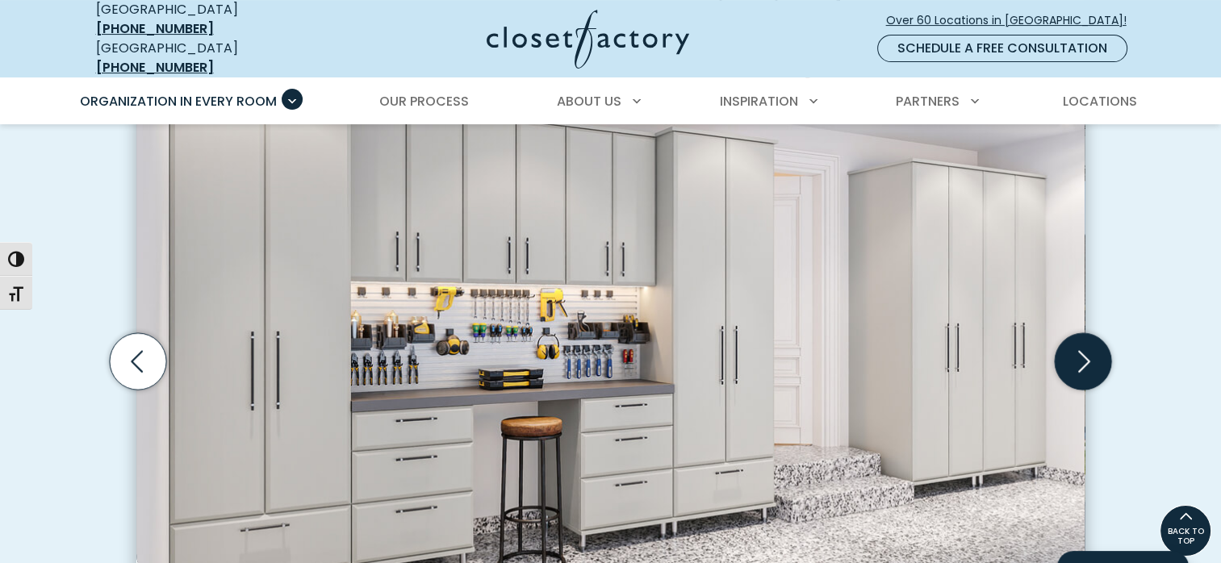
click at [1084, 361] on icon "Next slide" at bounding box center [1082, 360] width 56 height 56
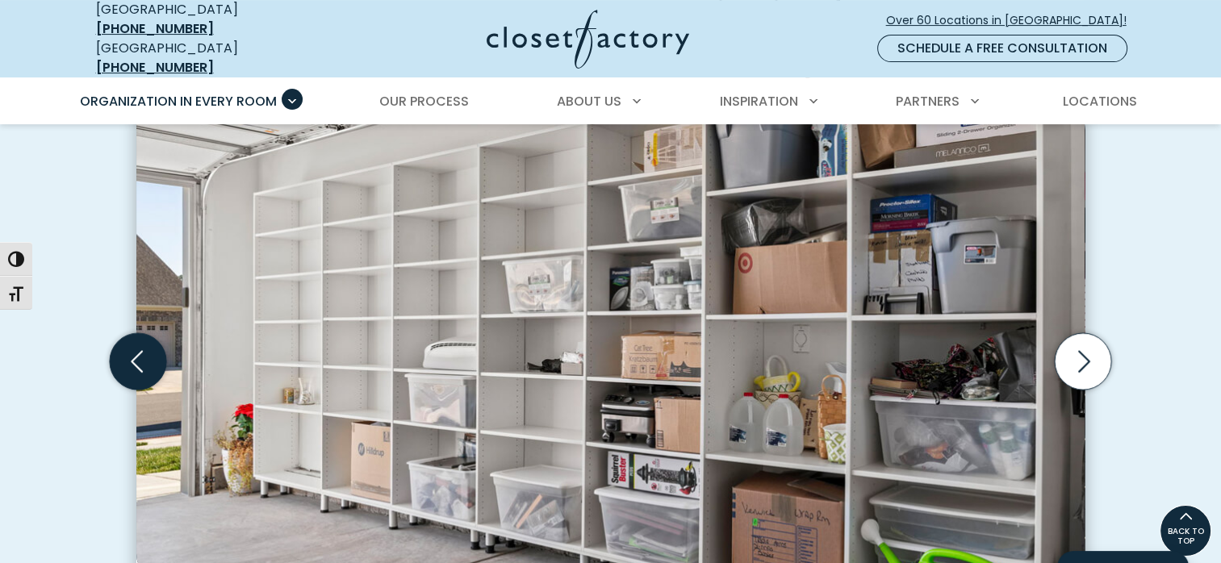
click at [131, 353] on icon "Previous slide" at bounding box center [138, 360] width 56 height 56
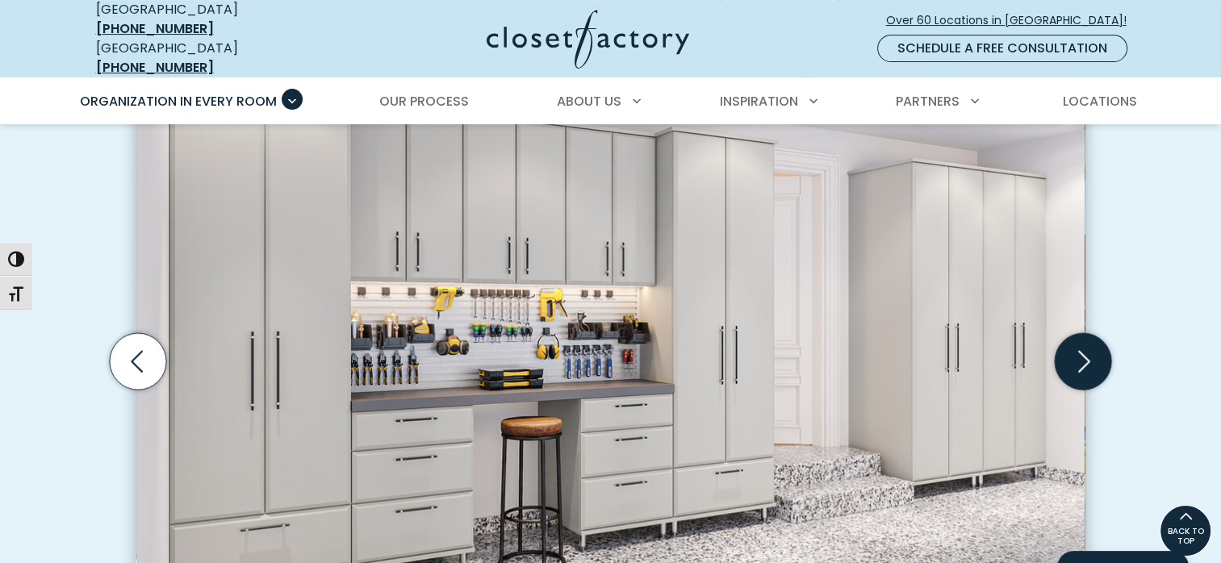
click at [1094, 365] on icon "Next slide" at bounding box center [1082, 360] width 56 height 56
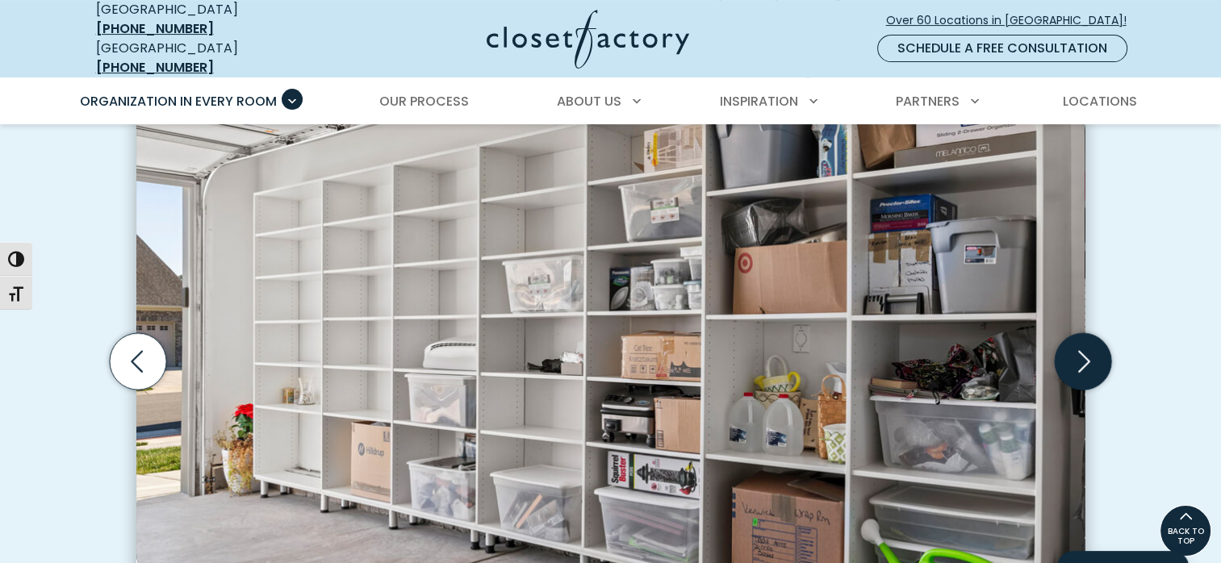
click at [1087, 350] on icon "Next slide" at bounding box center [1084, 361] width 12 height 22
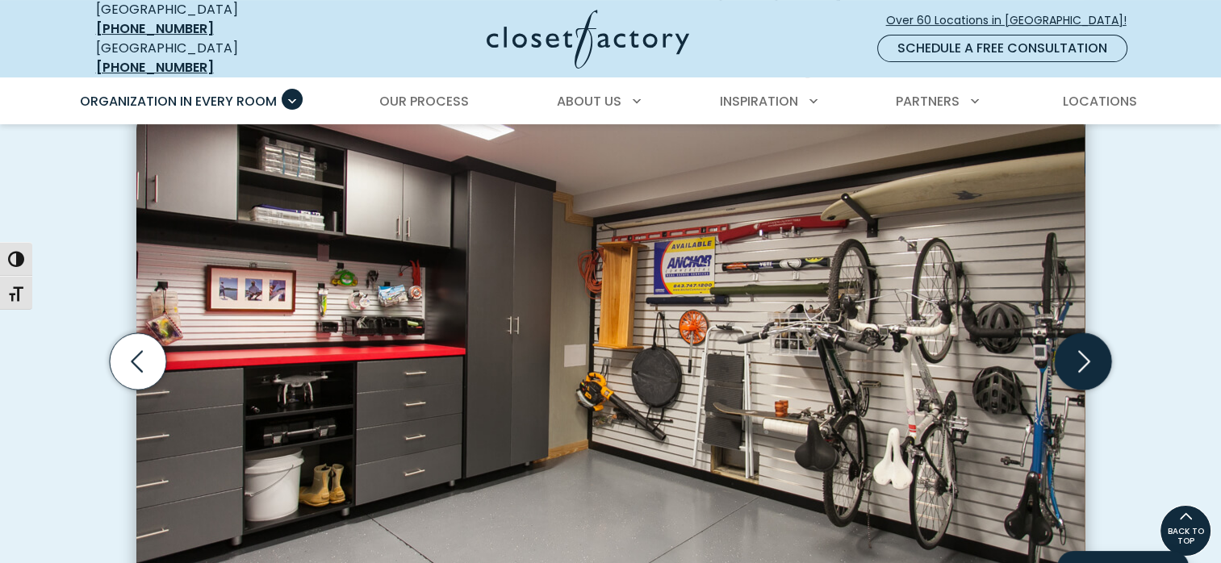
click at [1087, 350] on icon "Next slide" at bounding box center [1084, 361] width 12 height 22
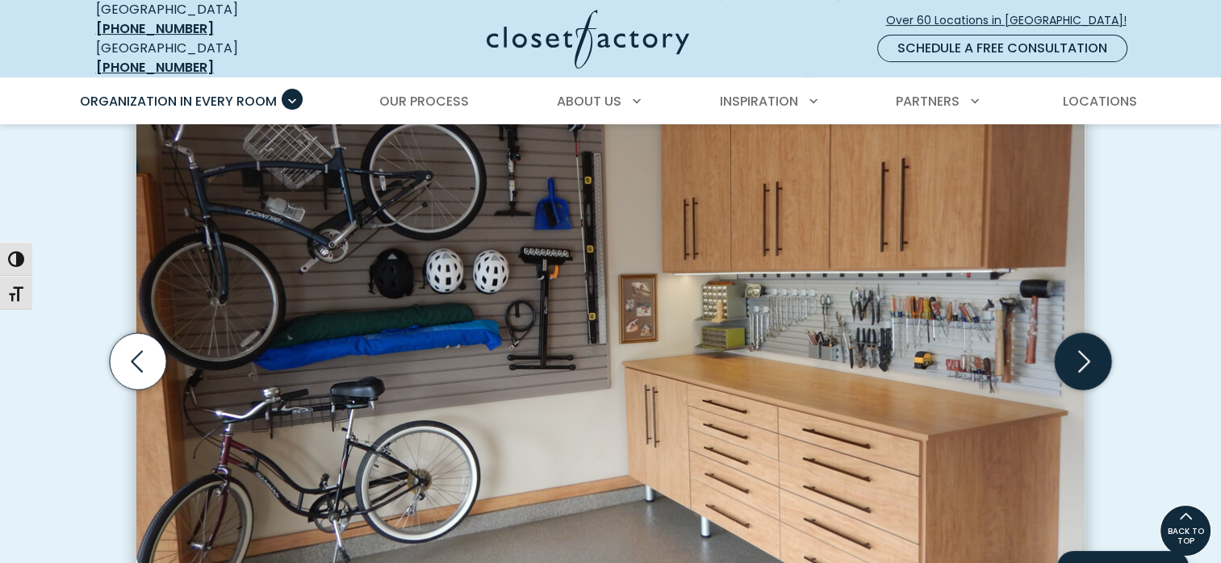
click at [1087, 350] on icon "Next slide" at bounding box center [1084, 361] width 12 height 22
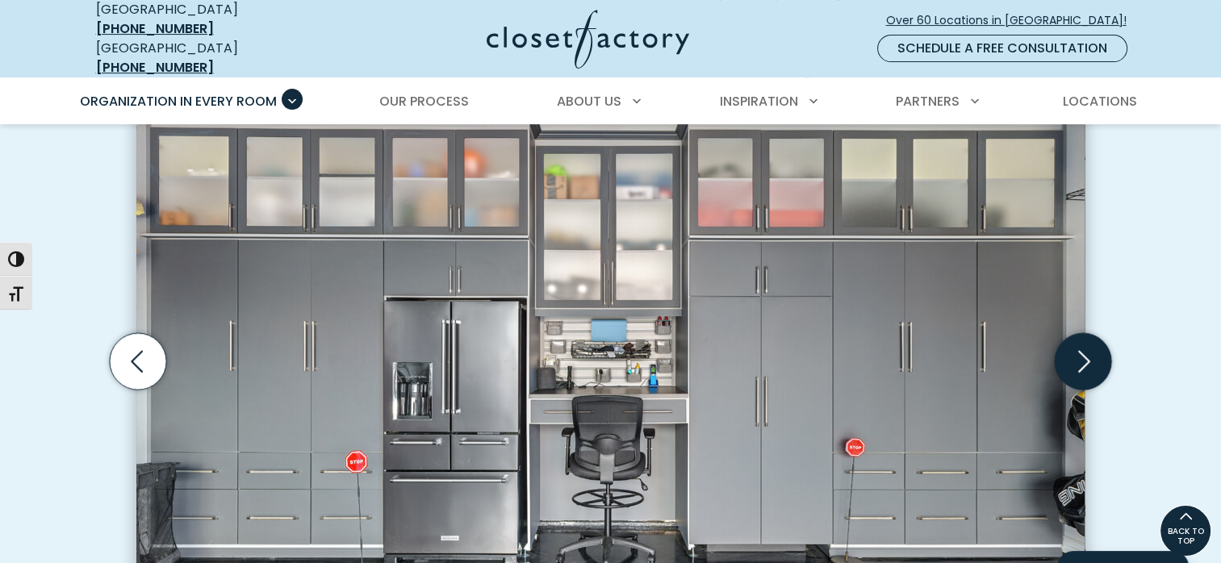
click at [1087, 350] on icon "Next slide" at bounding box center [1084, 361] width 12 height 22
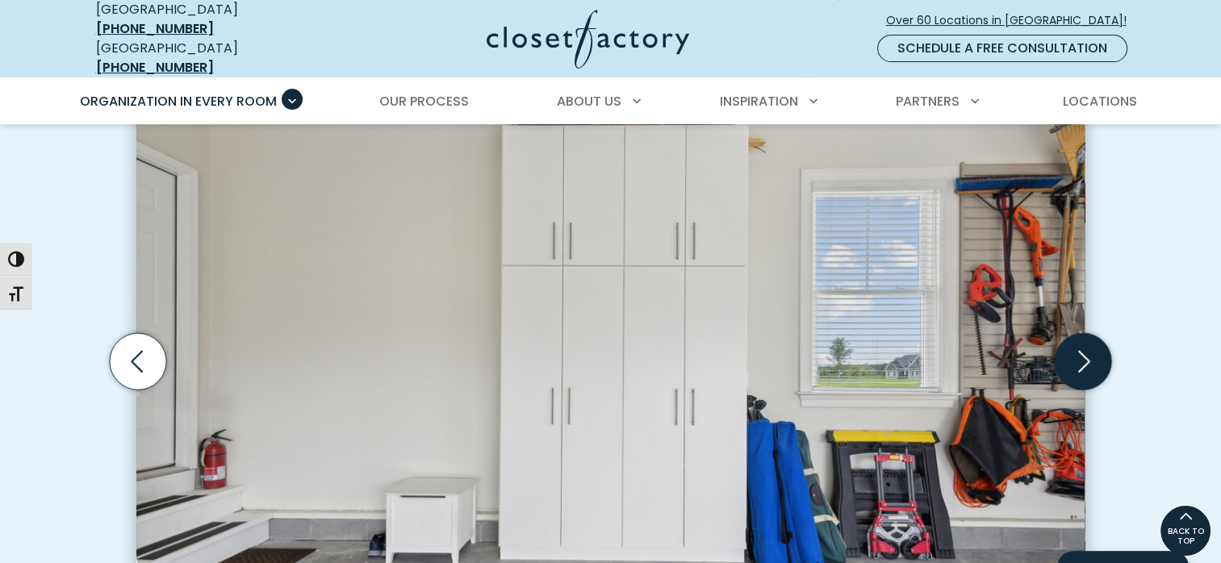
click at [1087, 350] on icon "Next slide" at bounding box center [1084, 361] width 12 height 22
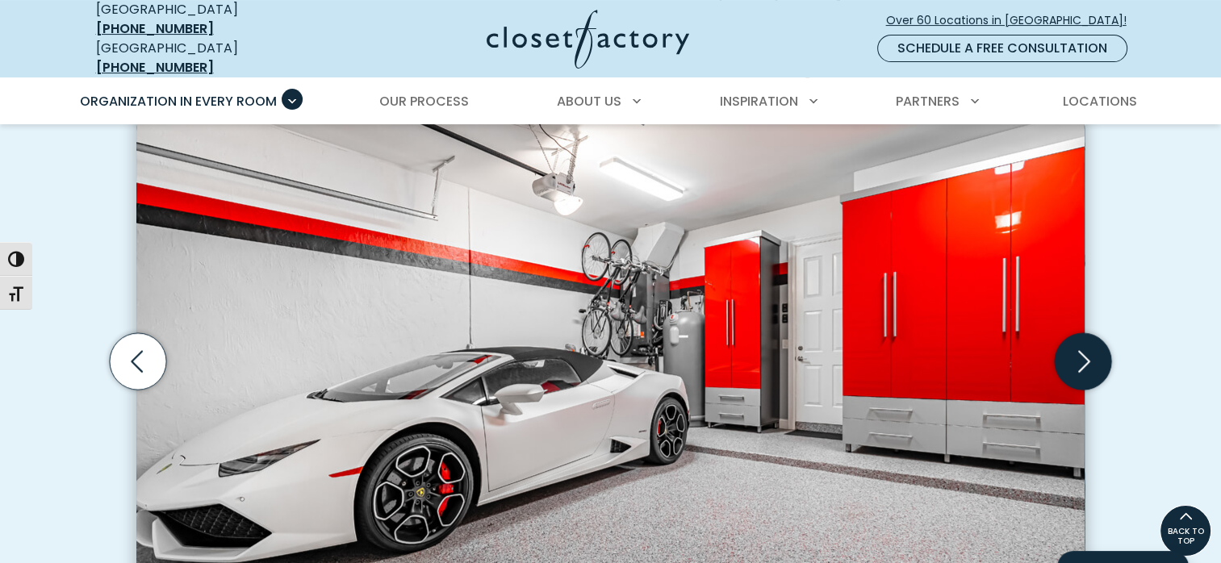
click at [1087, 350] on icon "Next slide" at bounding box center [1084, 361] width 12 height 22
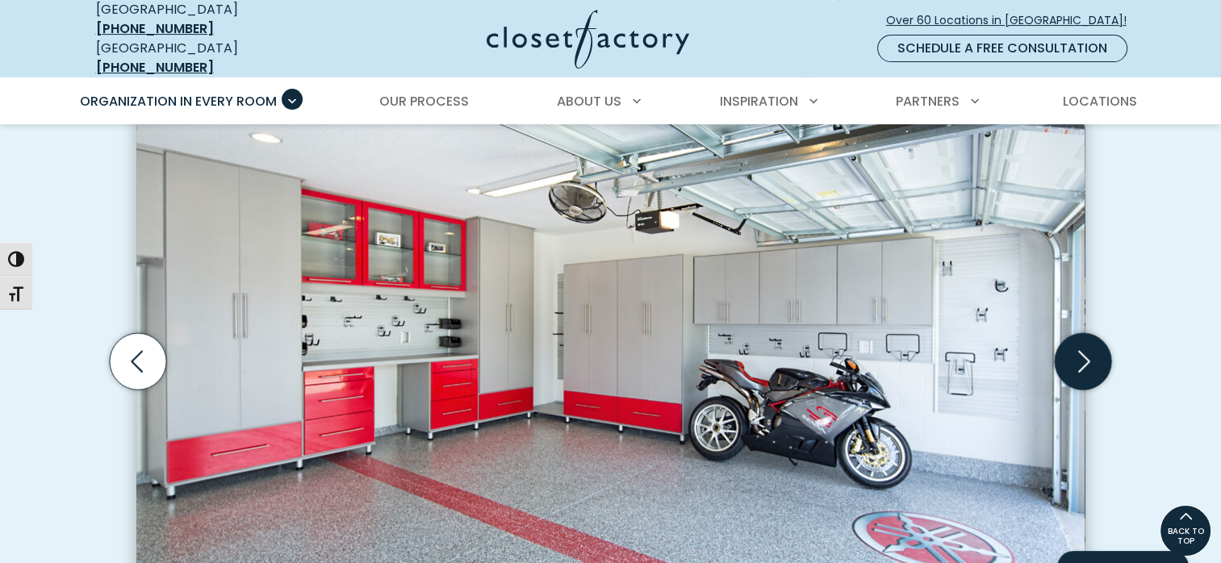
click at [1087, 350] on icon "Next slide" at bounding box center [1084, 361] width 12 height 22
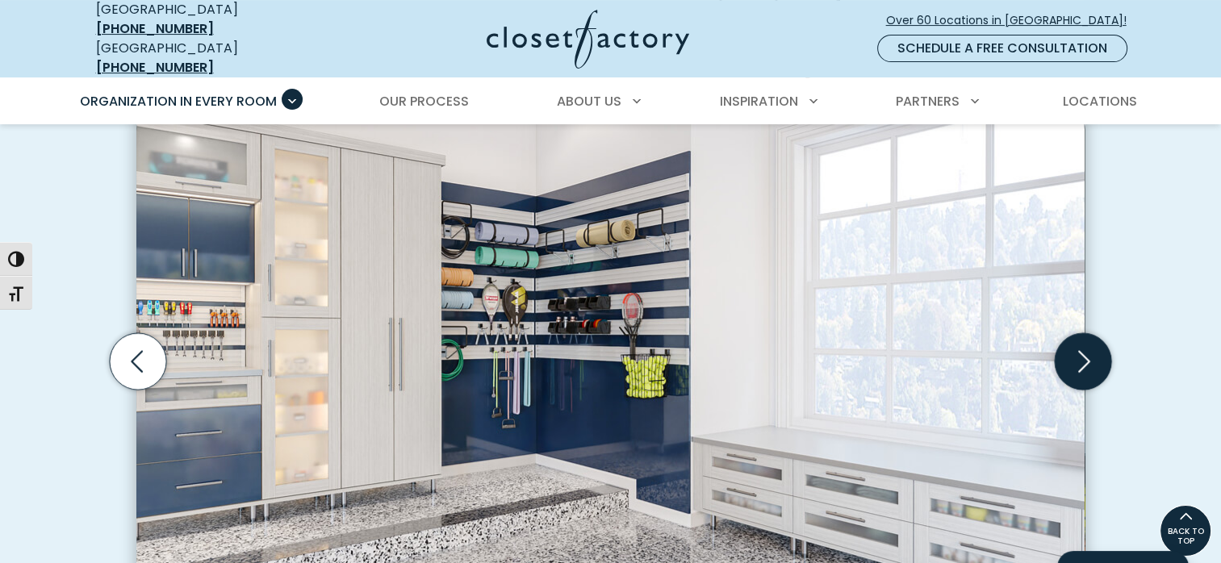
click at [1087, 350] on icon "Next slide" at bounding box center [1084, 361] width 12 height 22
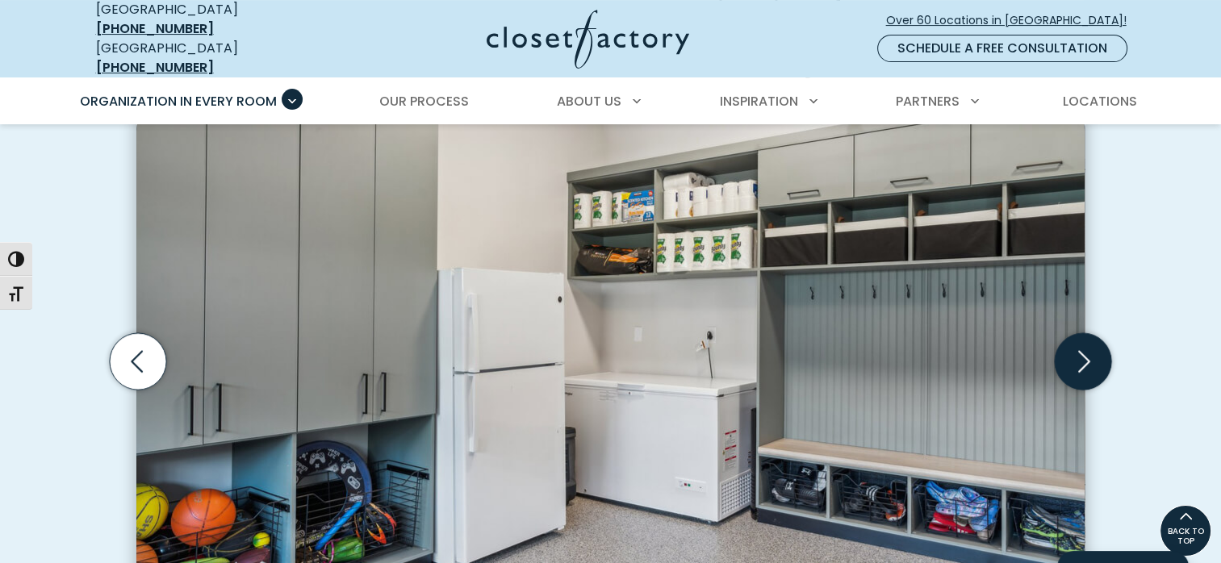
click at [1087, 350] on icon "Next slide" at bounding box center [1084, 361] width 12 height 22
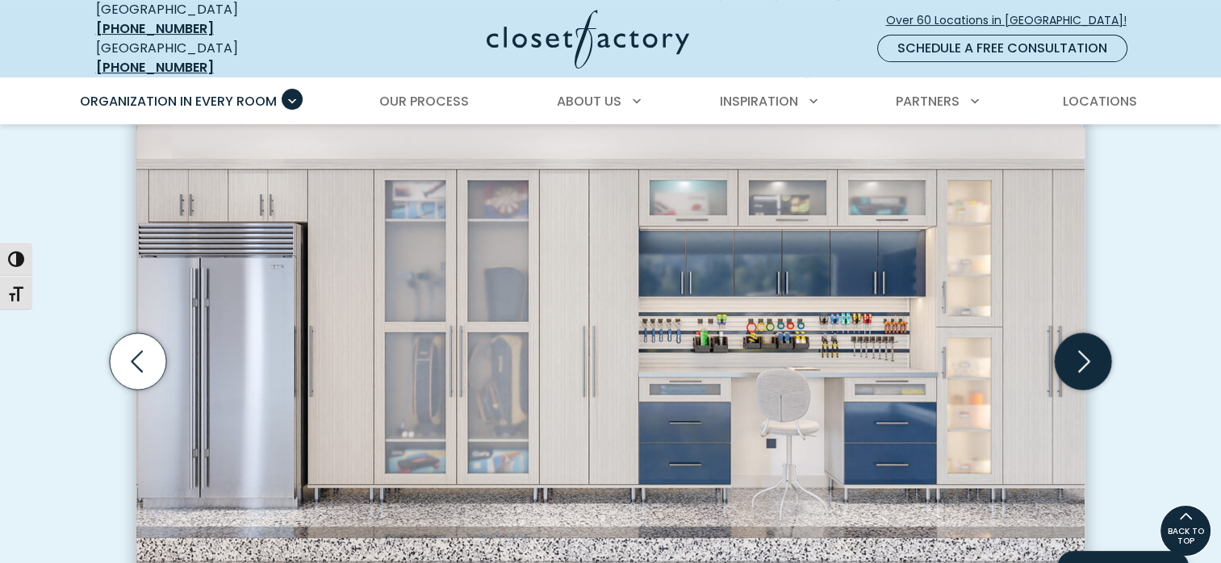
click at [1087, 350] on icon "Next slide" at bounding box center [1084, 361] width 12 height 22
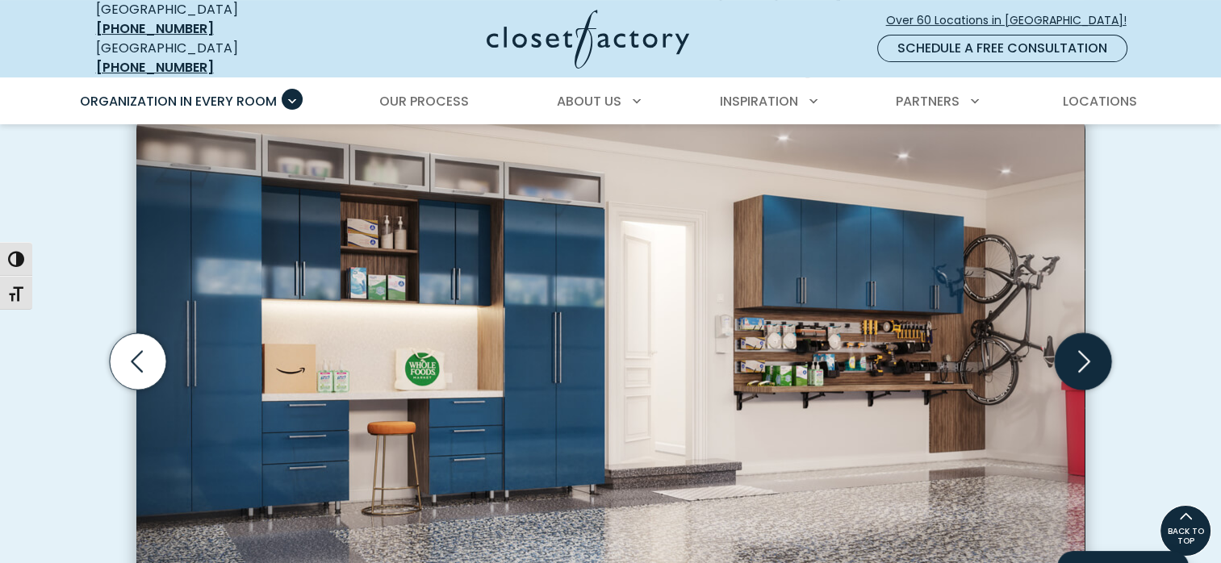
click at [1087, 350] on icon "Next slide" at bounding box center [1084, 361] width 12 height 22
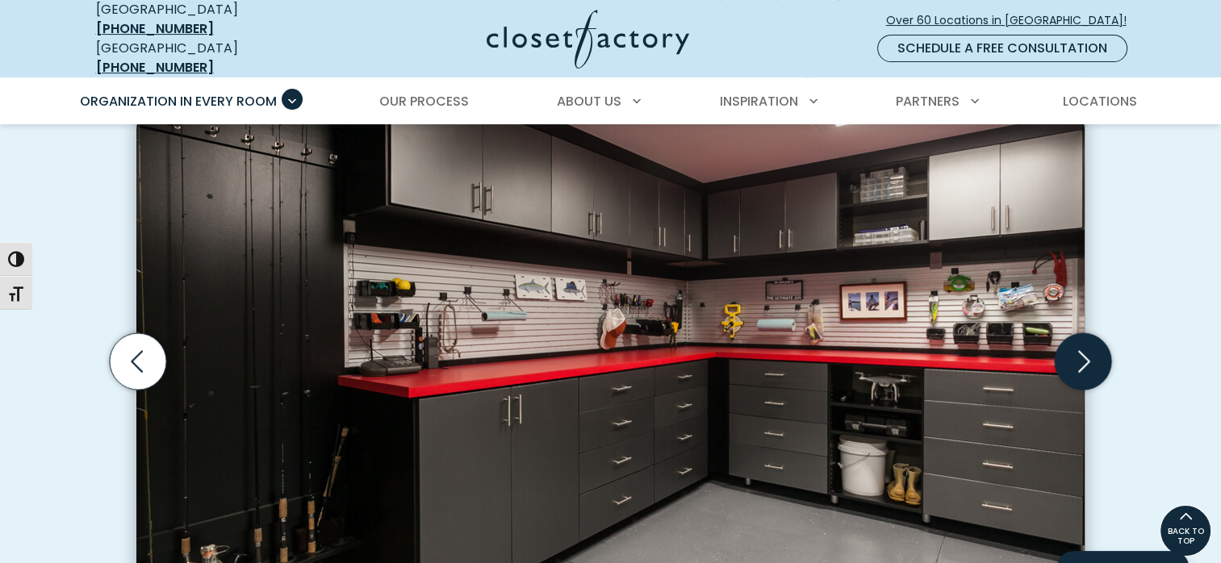
click at [1087, 350] on icon "Next slide" at bounding box center [1084, 361] width 12 height 22
